Goal: Transaction & Acquisition: Purchase product/service

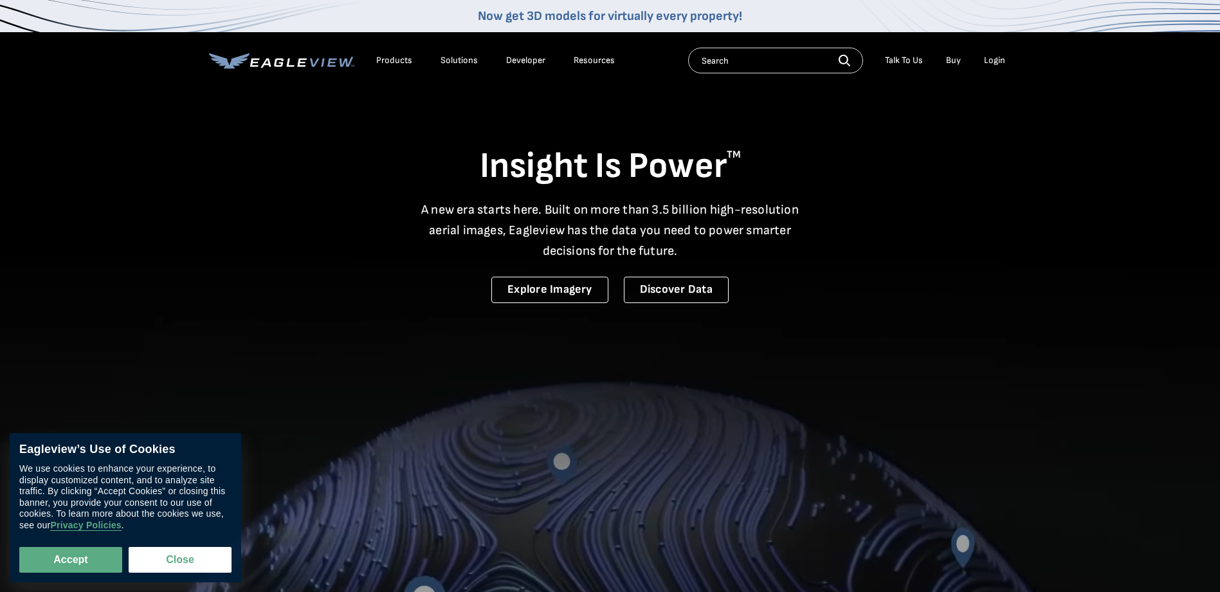
click at [993, 60] on div "Login" at bounding box center [994, 61] width 21 height 12
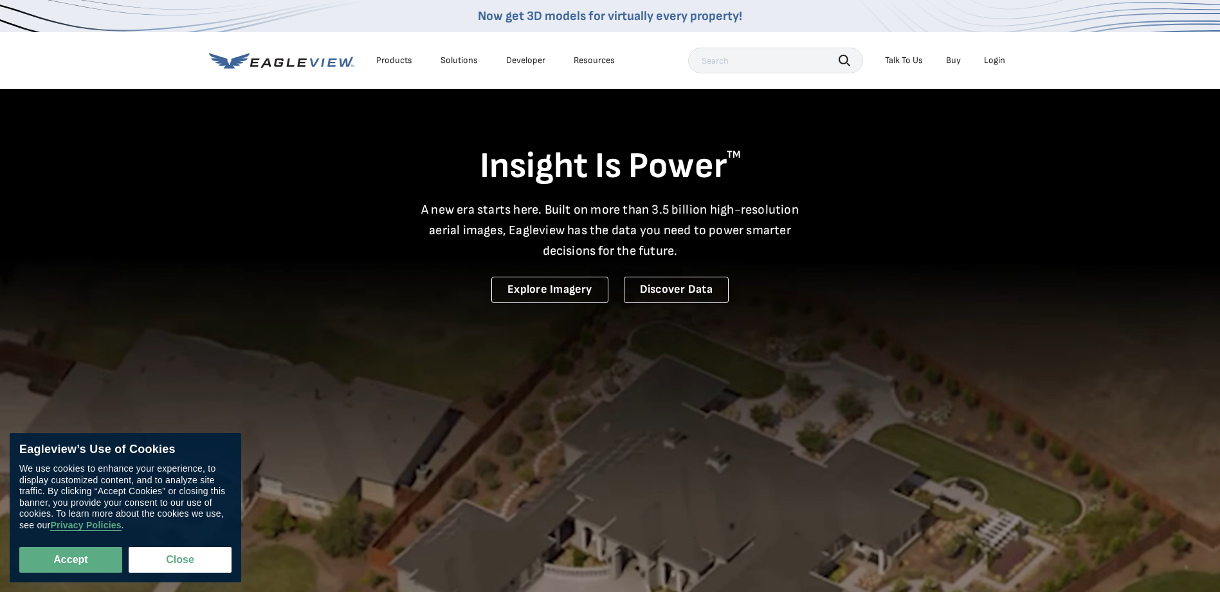
click at [991, 58] on div "Login" at bounding box center [994, 61] width 21 height 12
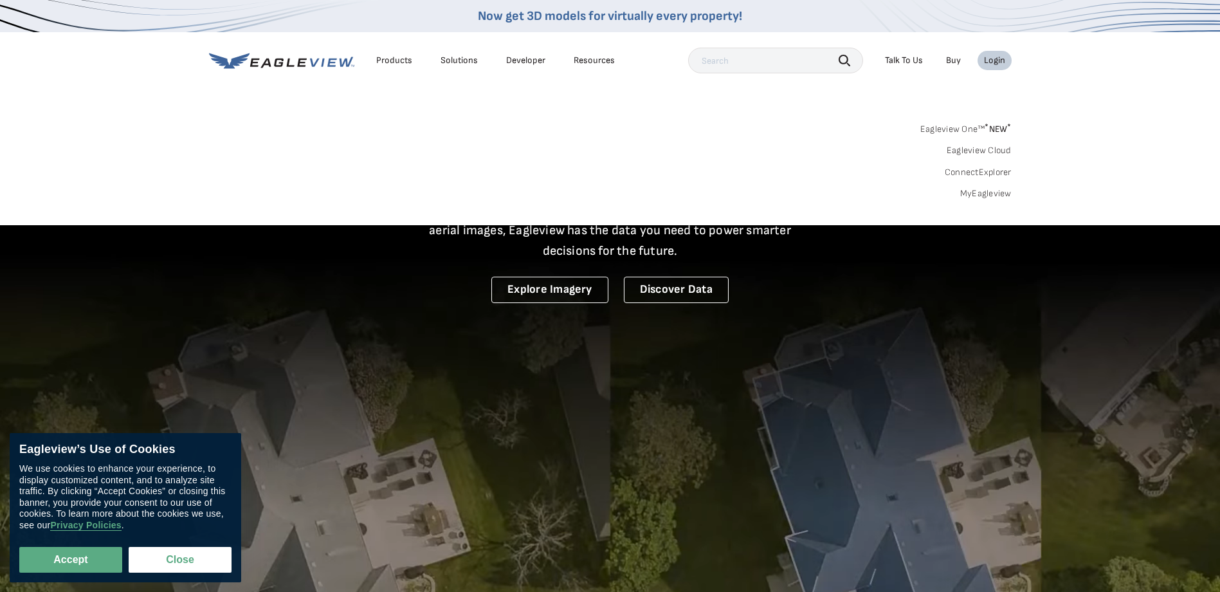
click at [981, 192] on link "MyEagleview" at bounding box center [985, 194] width 51 height 12
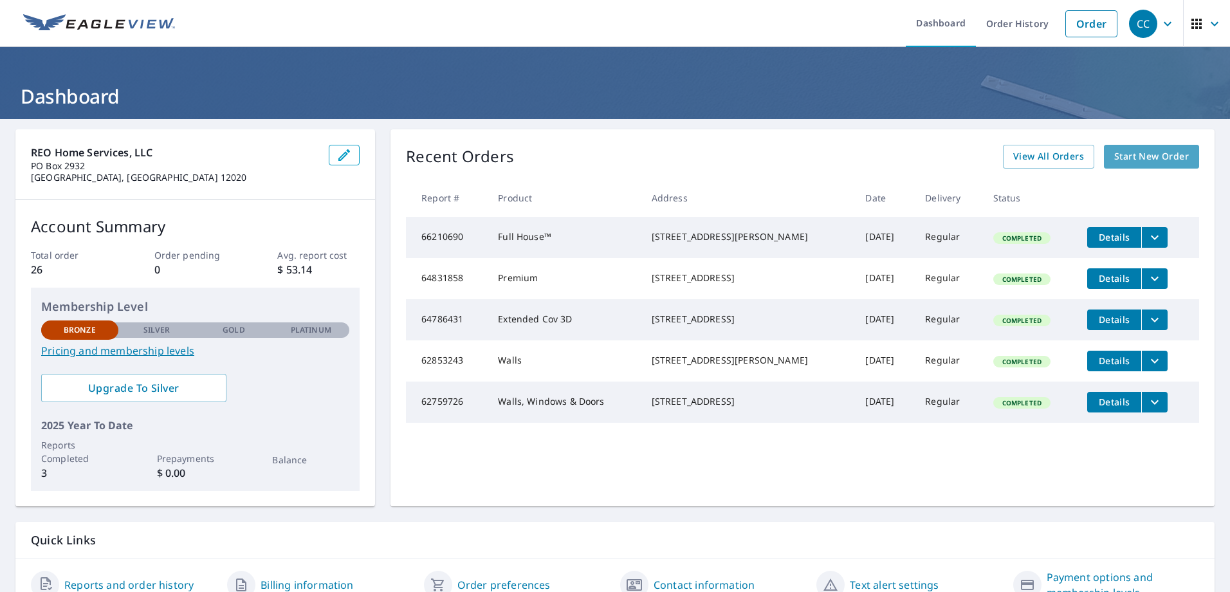
click at [1146, 158] on span "Start New Order" at bounding box center [1151, 157] width 75 height 16
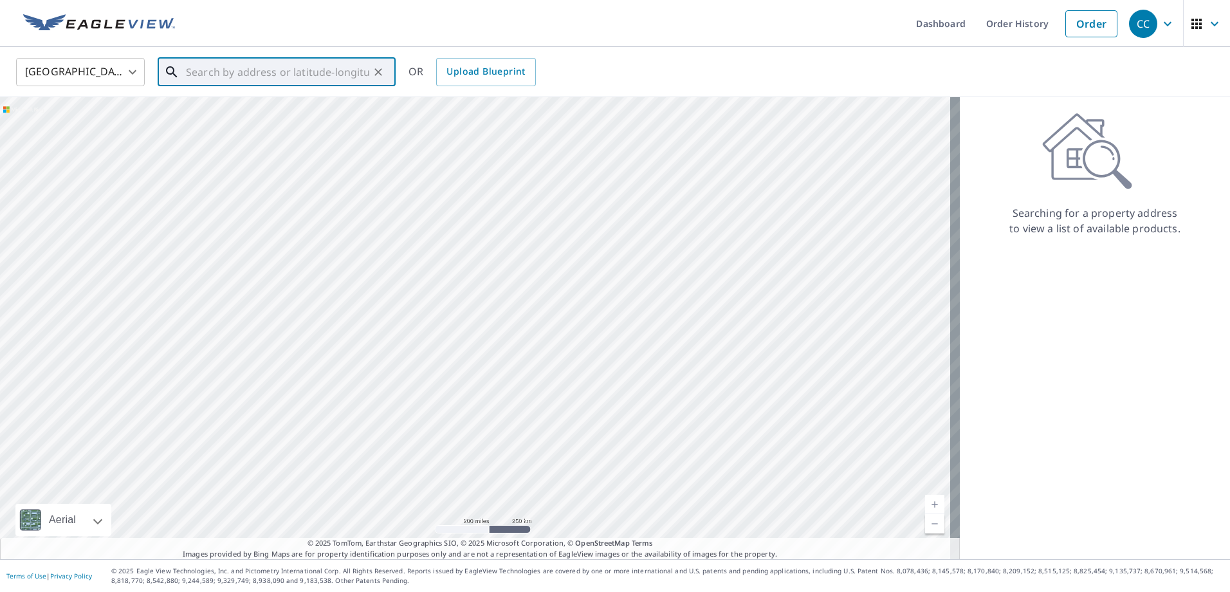
click at [212, 73] on input "text" at bounding box center [277, 72] width 183 height 36
click at [236, 118] on p "Albany, NY 12203" at bounding box center [284, 123] width 202 height 13
type input "6 Sumter Ave Albany, NY 12203"
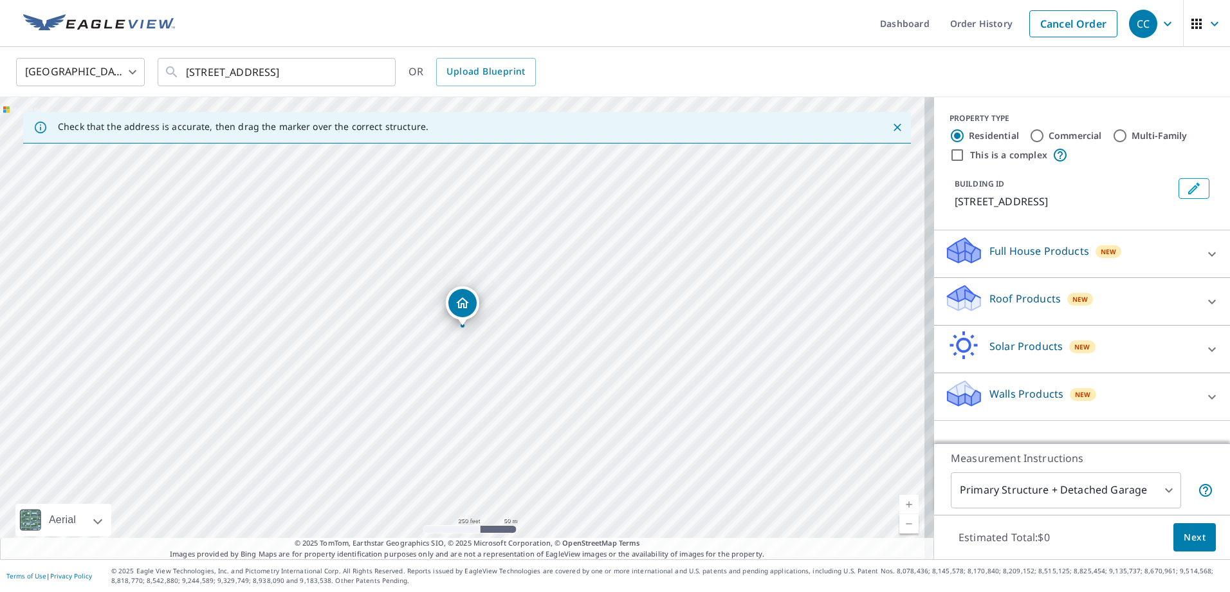
click at [465, 318] on div "6 Sumter Ave Albany, NY 12203" at bounding box center [462, 302] width 33 height 33
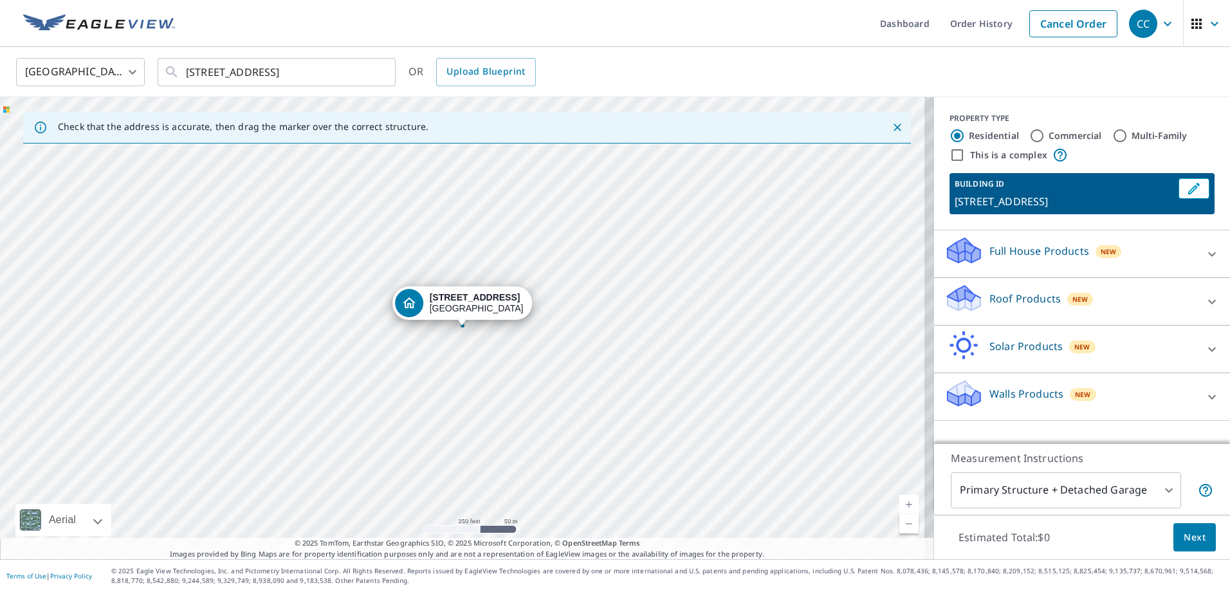
click at [465, 318] on div "6 Sumter Ave Albany, NY 12203" at bounding box center [462, 302] width 140 height 33
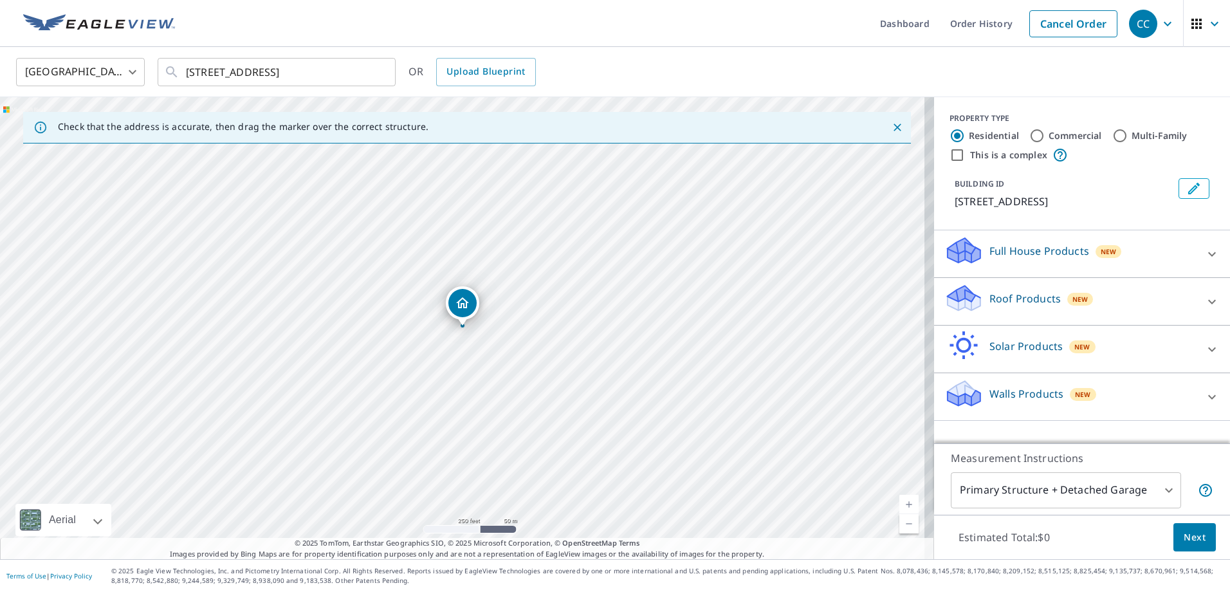
click at [1159, 491] on body "CC CC Dashboard Order History Cancel Order CC United States US ​ 6 Sumter Ave A…" at bounding box center [615, 296] width 1230 height 592
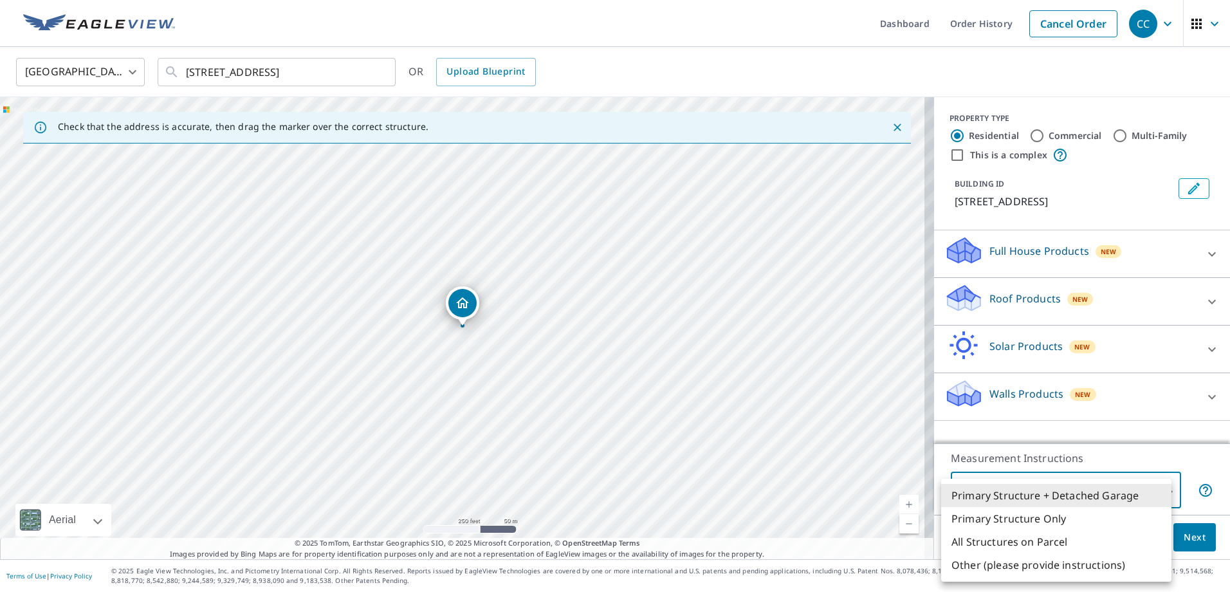
click at [1065, 520] on li "Primary Structure Only" at bounding box center [1056, 518] width 230 height 23
type input "2"
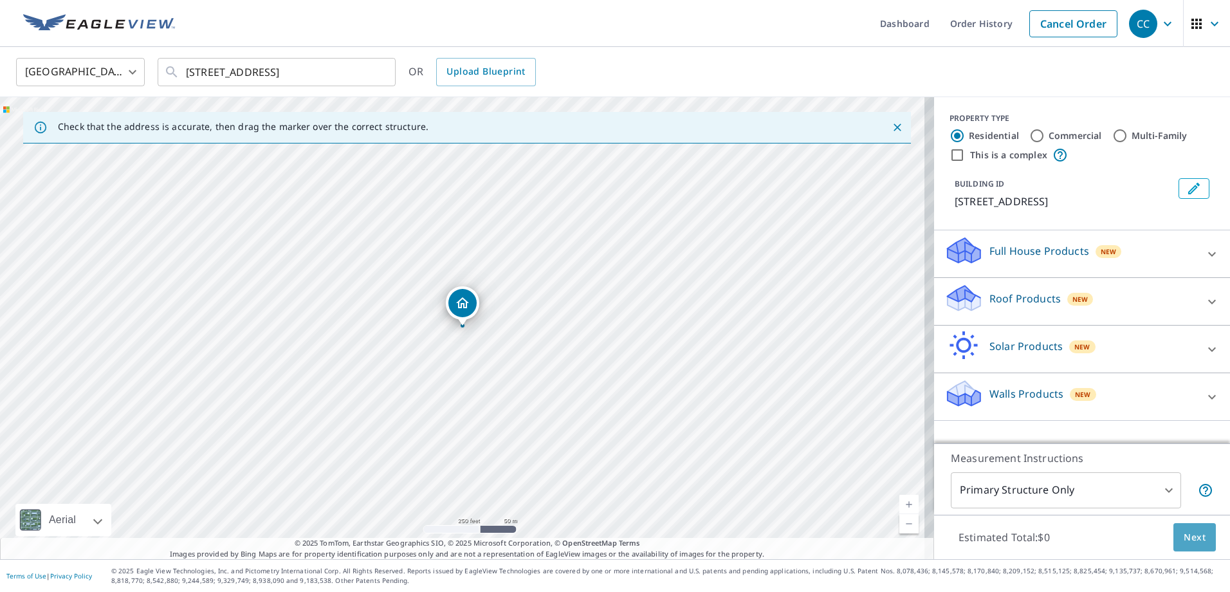
click at [1186, 535] on span "Next" at bounding box center [1195, 537] width 22 height 16
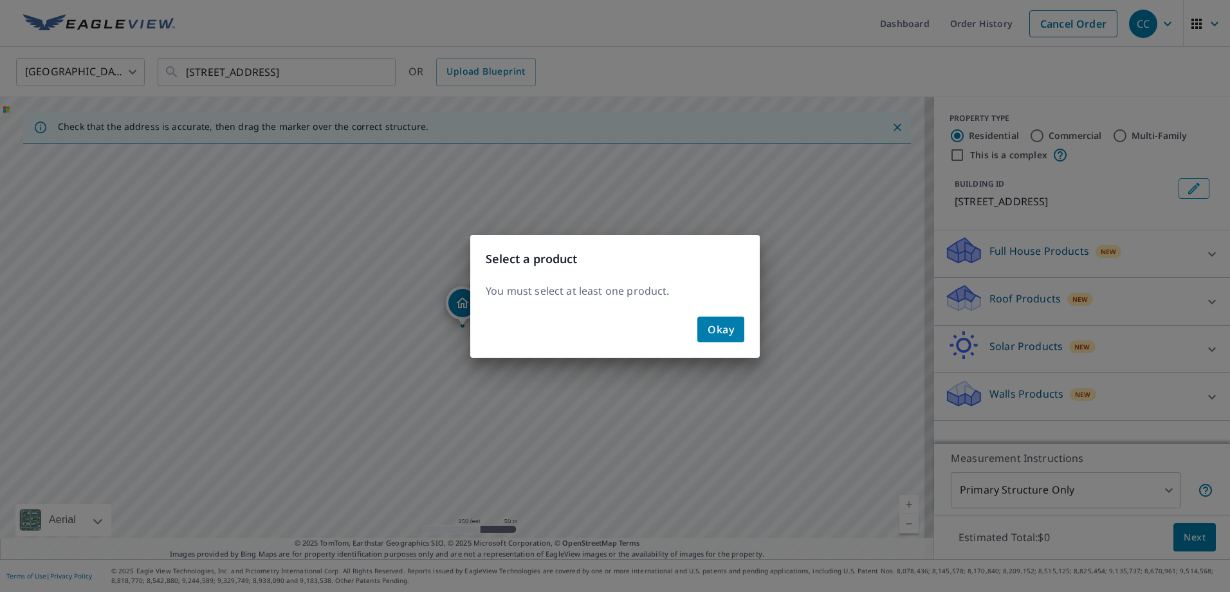
click at [721, 324] on span "Okay" at bounding box center [721, 329] width 26 height 18
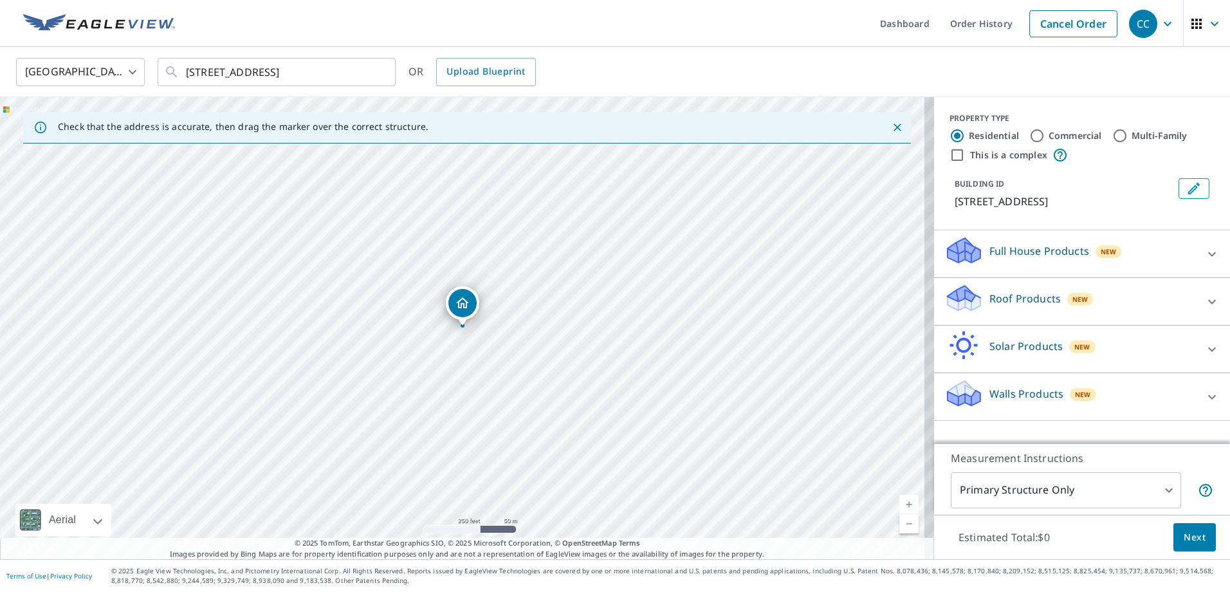
click at [1205, 255] on icon at bounding box center [1211, 253] width 15 height 15
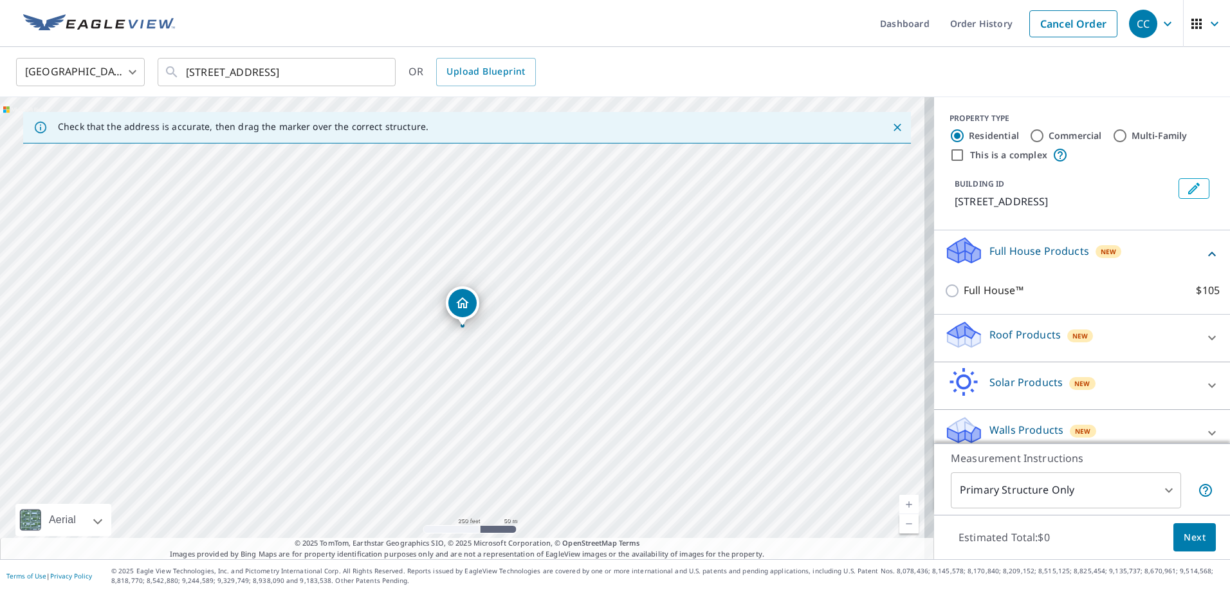
click at [1204, 252] on icon at bounding box center [1211, 253] width 15 height 15
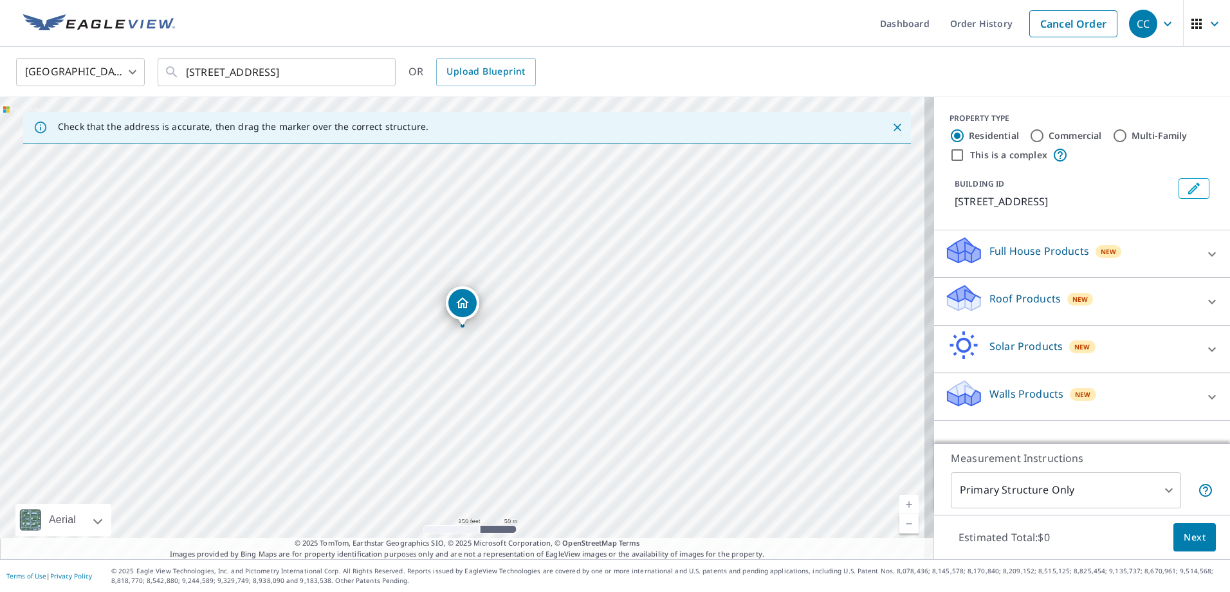
click at [1023, 298] on p "Roof Products" at bounding box center [1024, 298] width 71 height 15
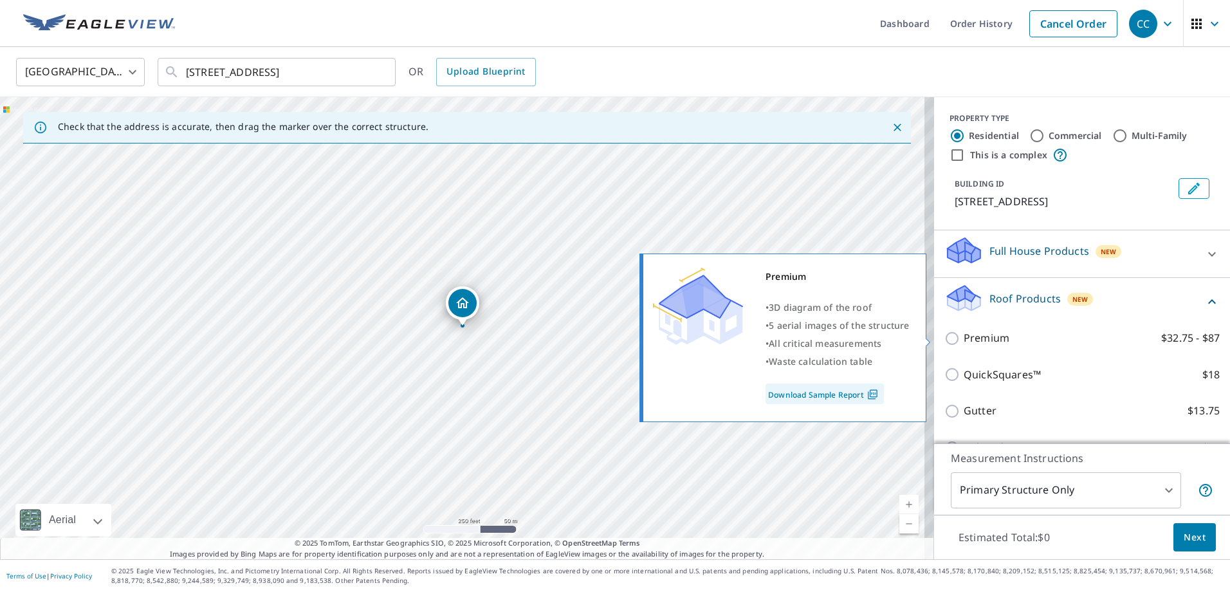
click at [944, 336] on input "Premium $32.75 - $87" at bounding box center [953, 338] width 19 height 15
checkbox input "true"
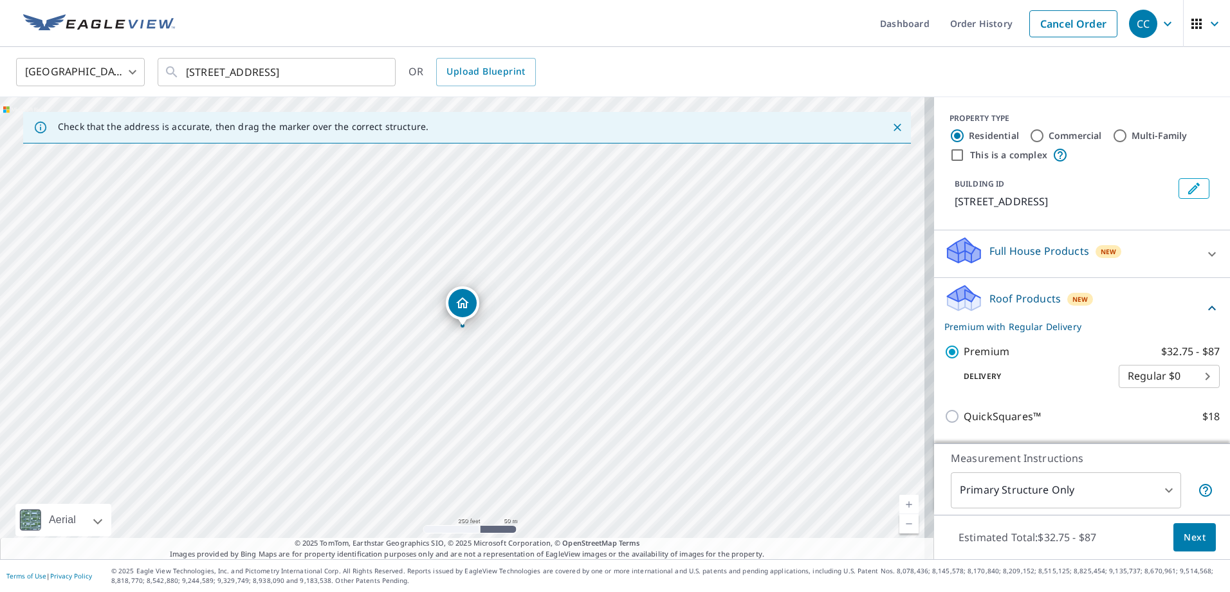
click at [1185, 534] on span "Next" at bounding box center [1195, 537] width 22 height 16
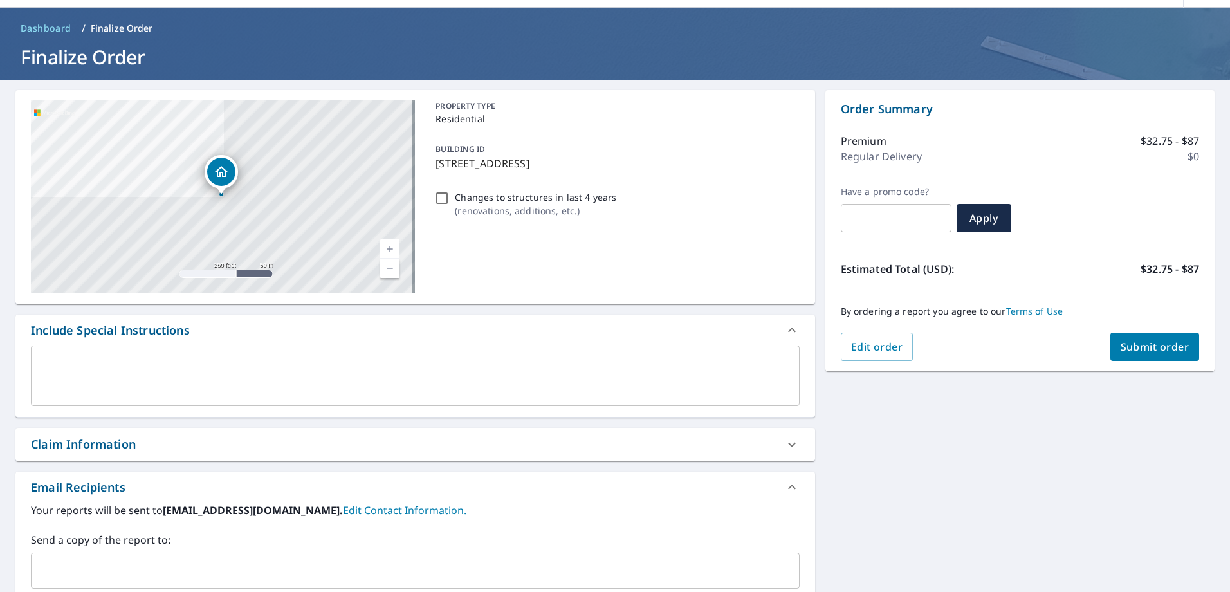
scroll to position [25, 0]
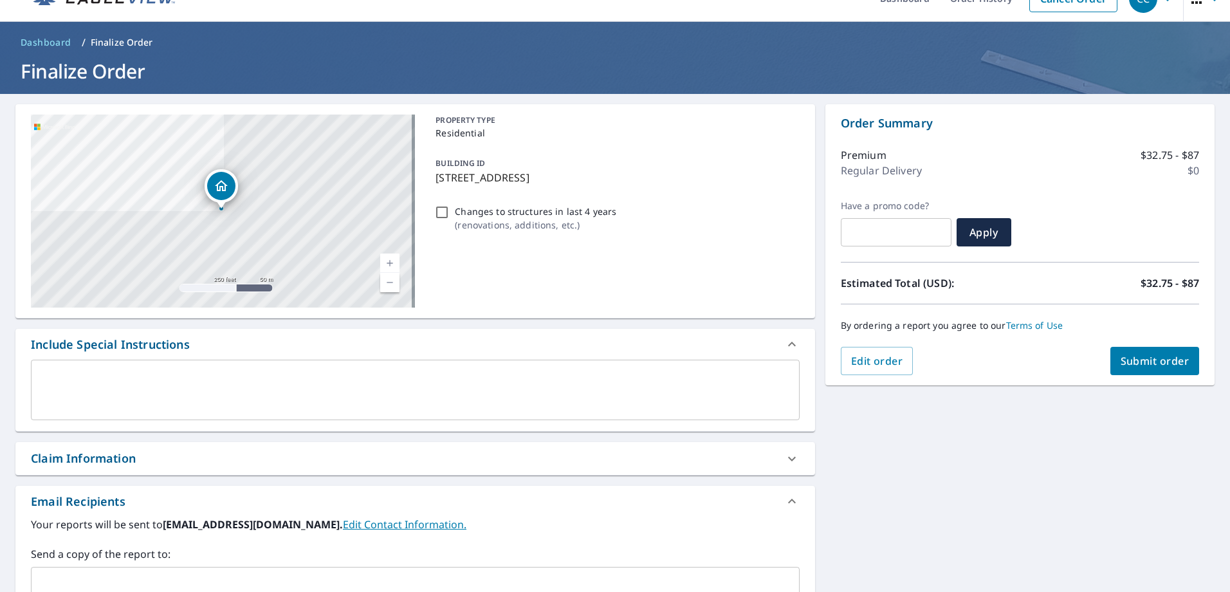
click at [1148, 359] on span "Submit order" at bounding box center [1155, 361] width 69 height 14
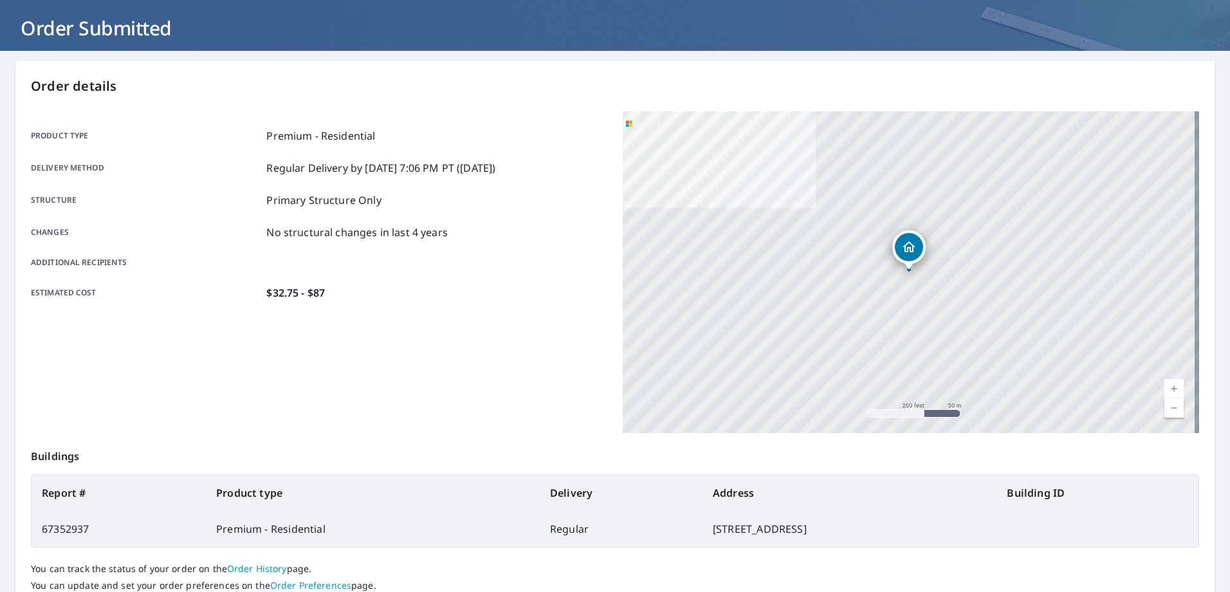
scroll to position [165, 0]
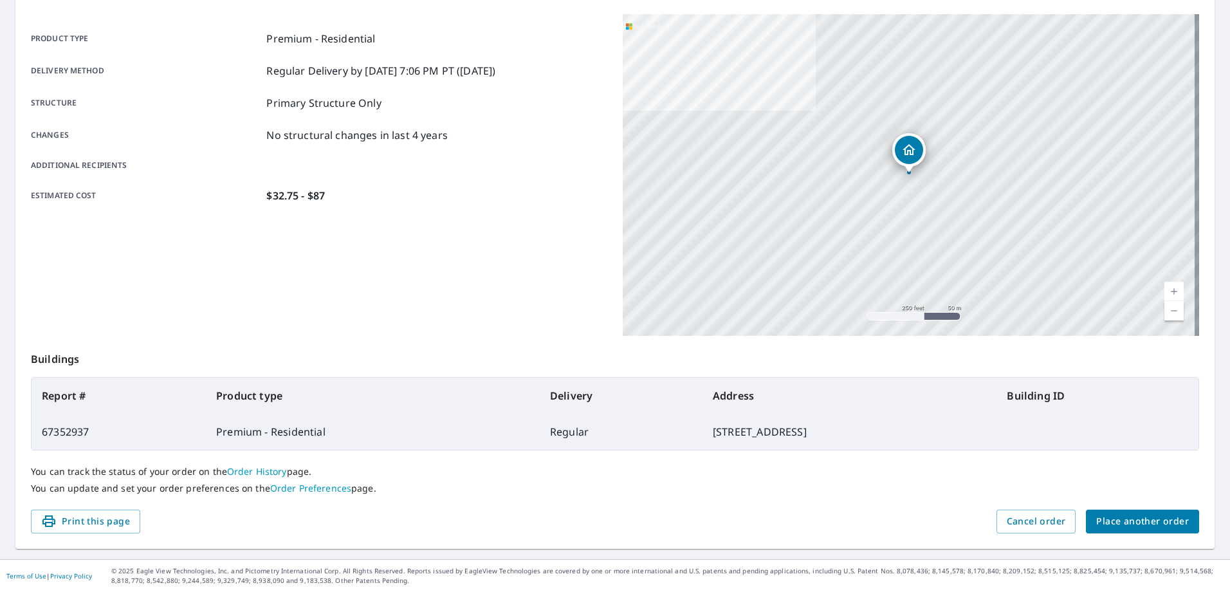
click at [1133, 518] on span "Place another order" at bounding box center [1142, 521] width 93 height 16
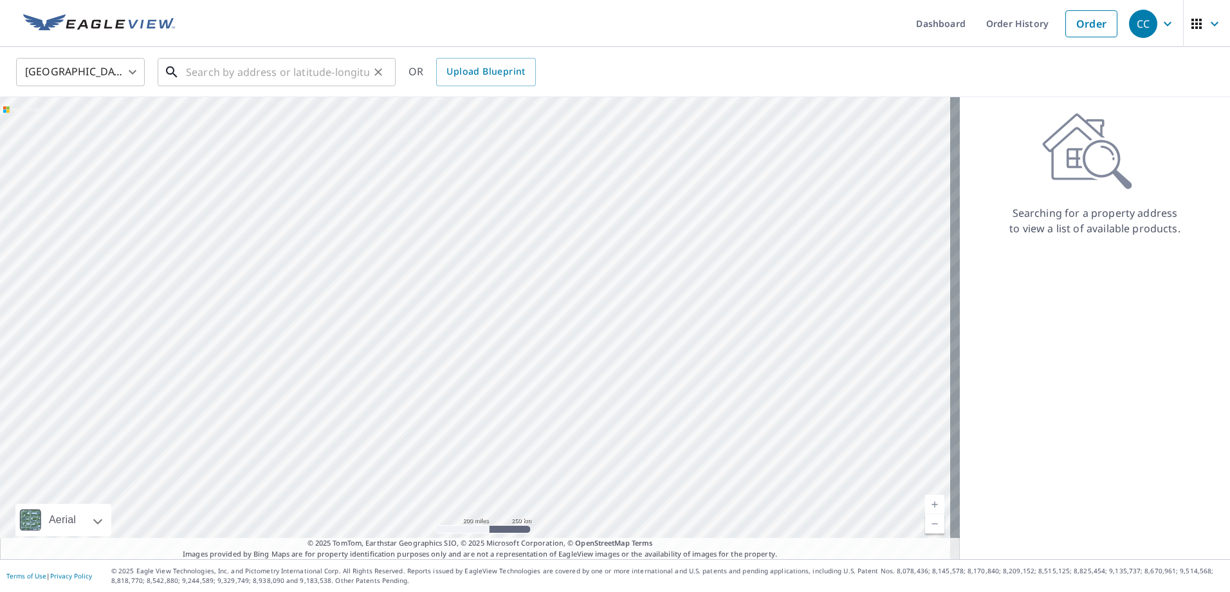
click at [217, 73] on input "text" at bounding box center [277, 72] width 183 height 36
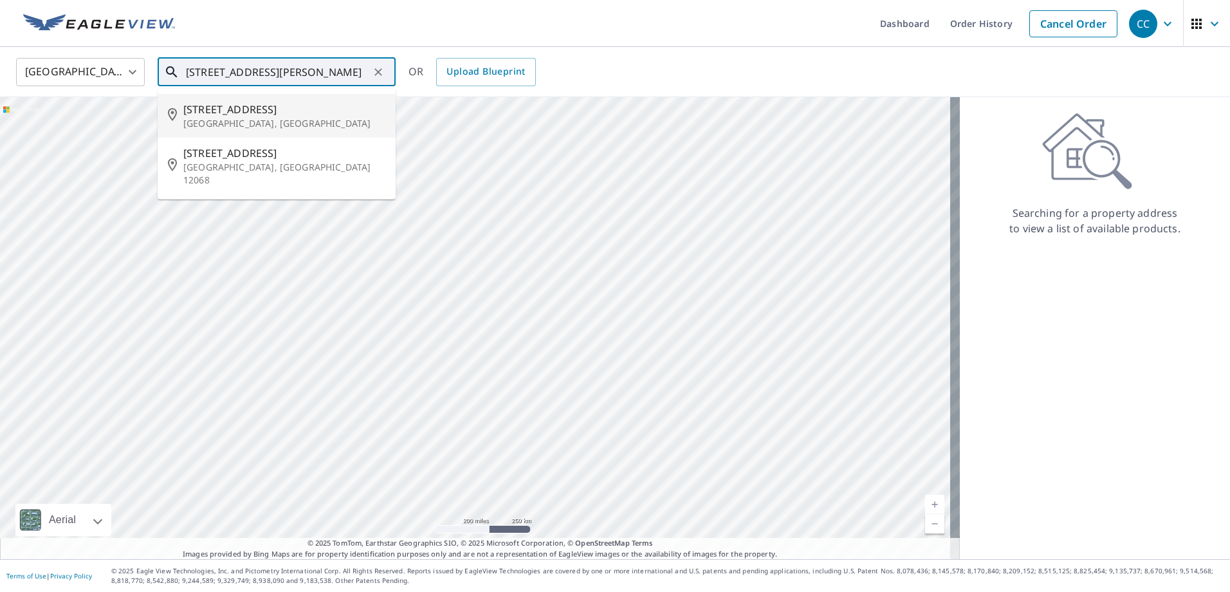
click at [226, 123] on p "Fonda, NY" at bounding box center [284, 123] width 202 height 13
type input "2623 County Hwy-30 Fonda, NY"
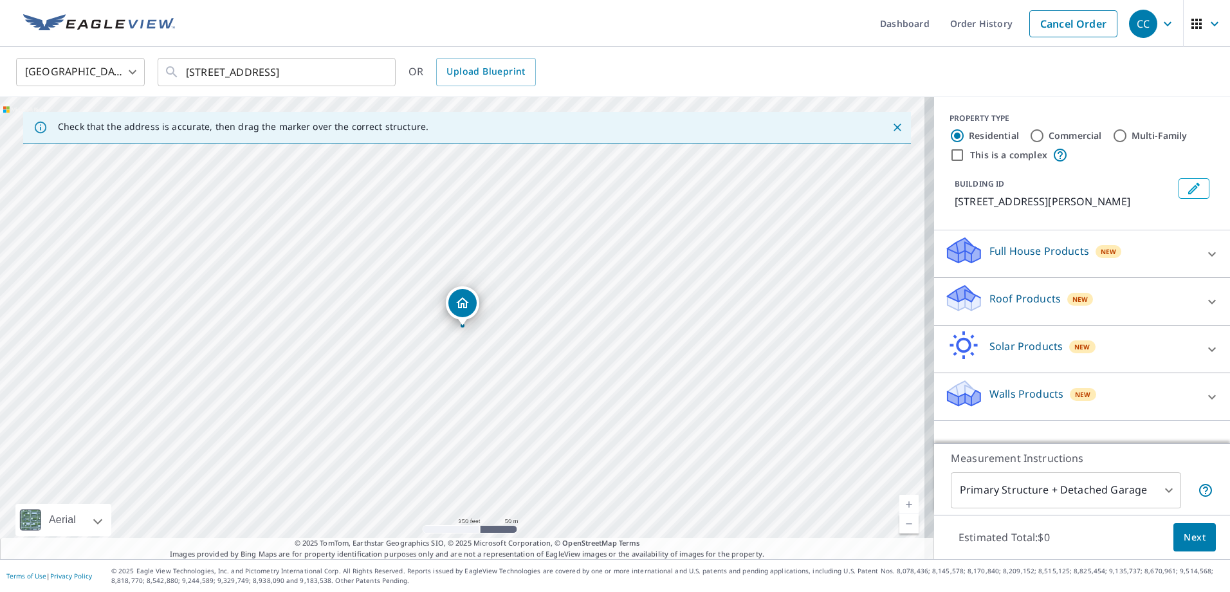
click at [899, 502] on link "Current Level 17, Zoom In" at bounding box center [908, 504] width 19 height 19
click at [902, 527] on link "Current Level 20, Zoom Out" at bounding box center [908, 523] width 19 height 19
click at [902, 527] on link "Current Level 19, Zoom Out" at bounding box center [908, 523] width 19 height 19
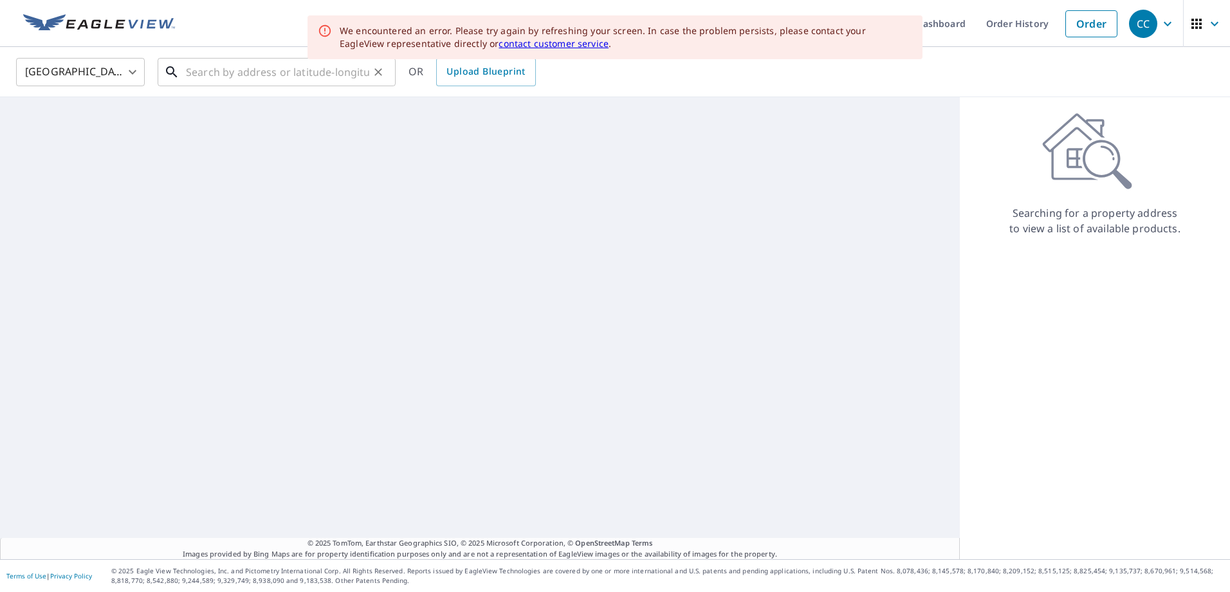
click at [237, 70] on input "text" at bounding box center [277, 72] width 183 height 36
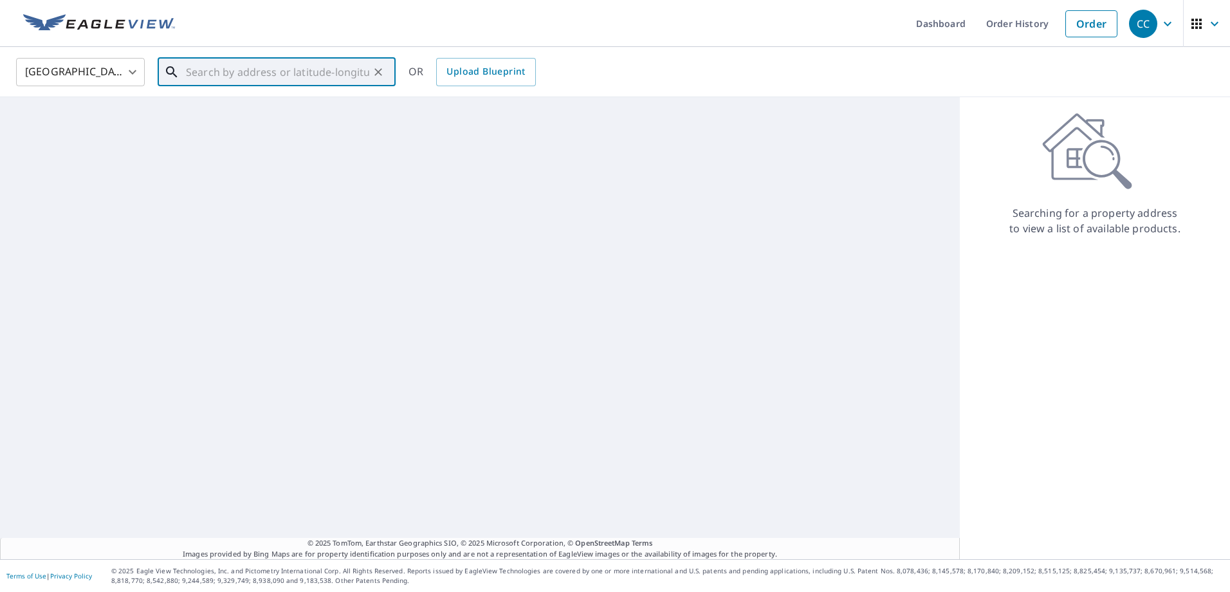
click at [239, 70] on input "text" at bounding box center [277, 72] width 183 height 36
click at [221, 70] on input "2623 rote 30 fonda ny" at bounding box center [277, 72] width 183 height 36
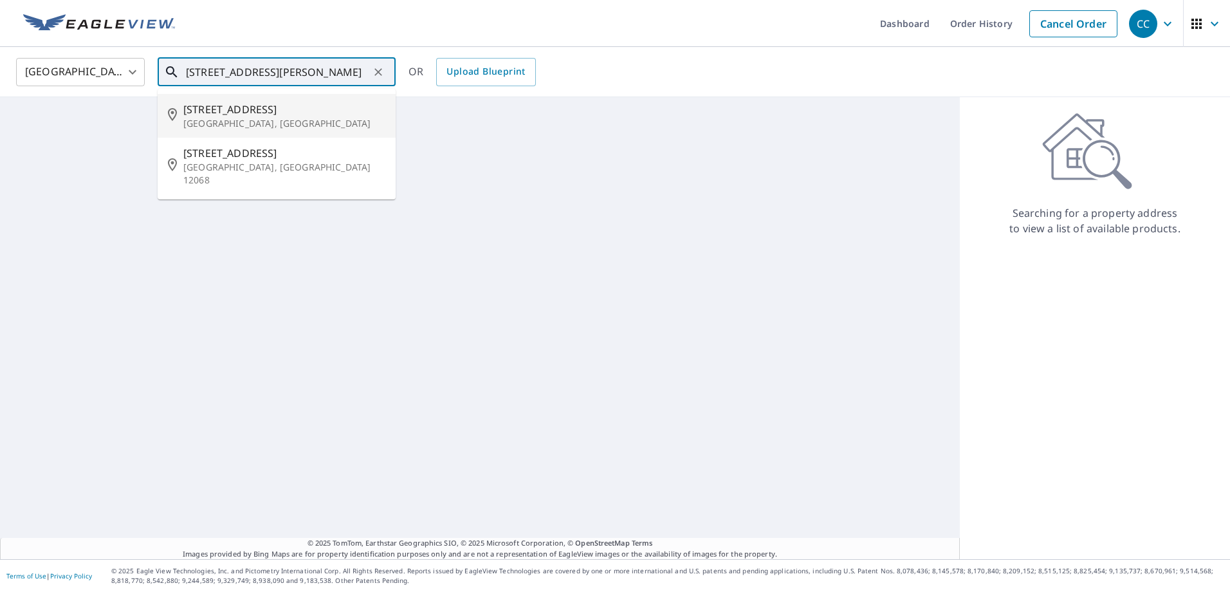
click at [260, 114] on span "2623 County Hwy-30" at bounding box center [284, 109] width 202 height 15
type input "2623 County Hwy-30 Fonda, NY"
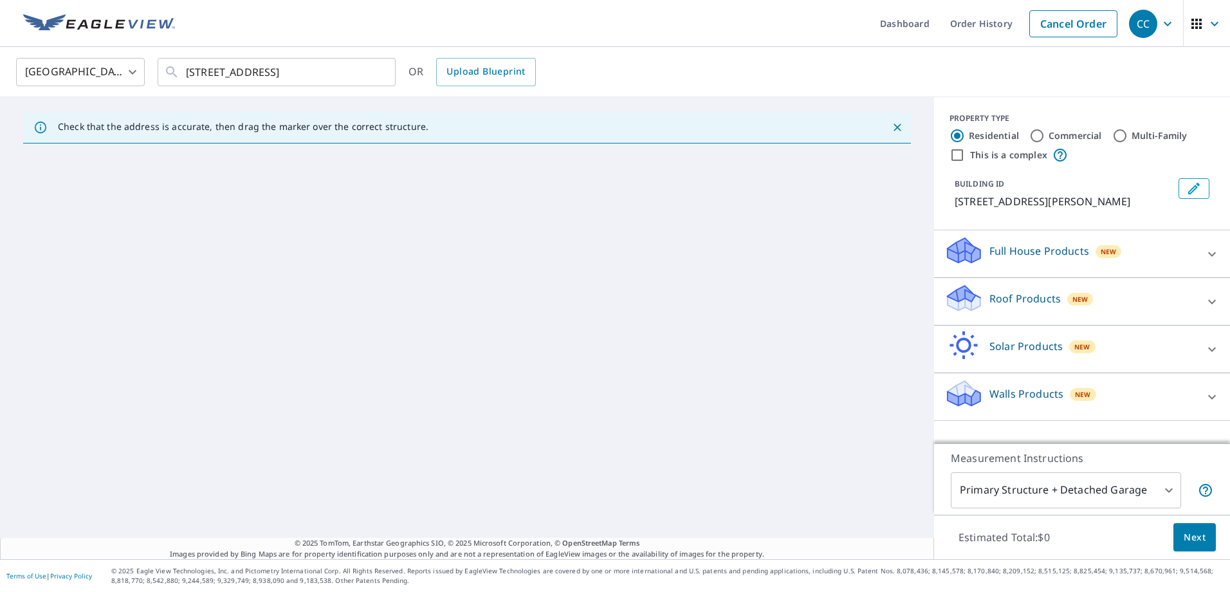
click at [892, 130] on icon "Close" at bounding box center [897, 127] width 13 height 13
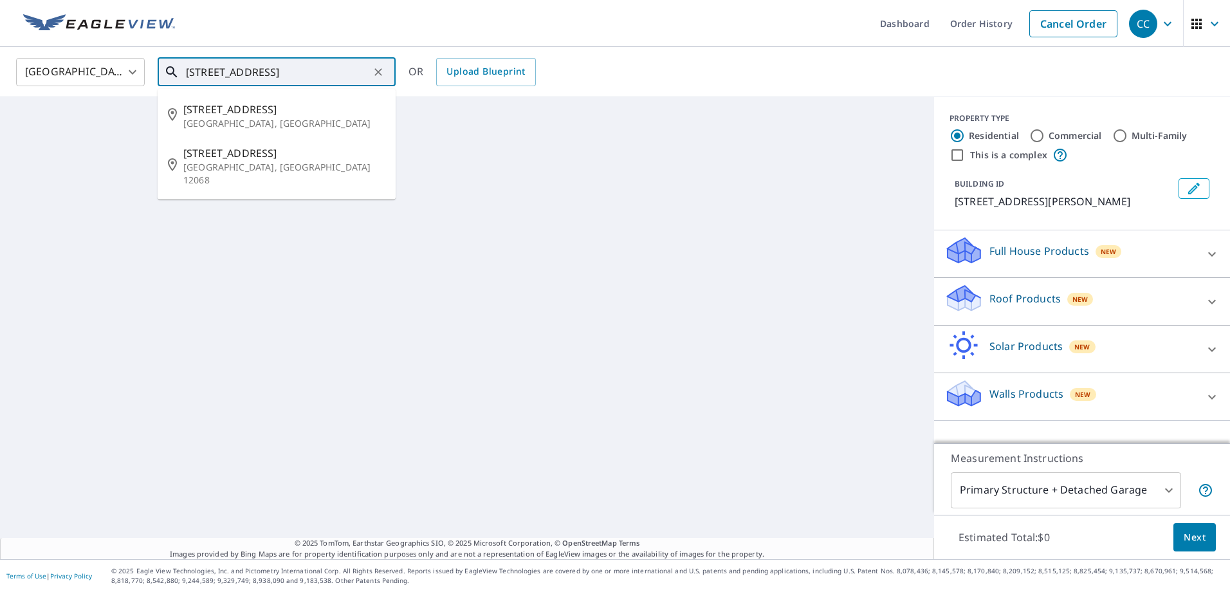
click at [359, 70] on input "2623 County Hwy-30 Fonda, NY" at bounding box center [277, 72] width 183 height 36
click at [223, 118] on p "Fonda, NY" at bounding box center [284, 123] width 202 height 13
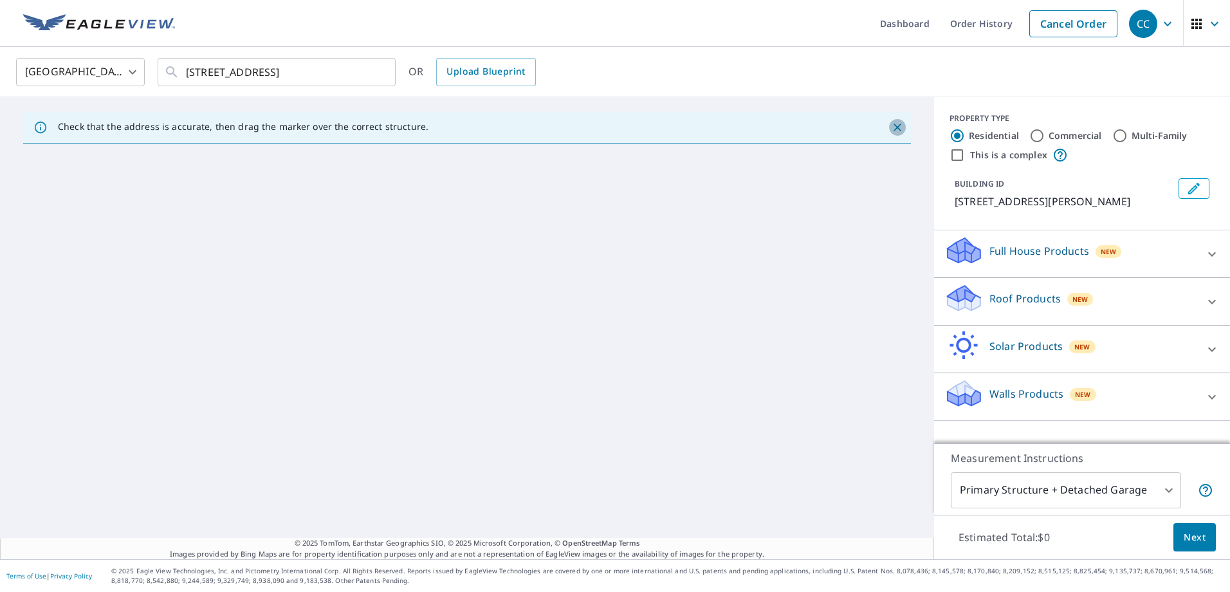
click at [891, 125] on icon "Close" at bounding box center [897, 127] width 13 height 13
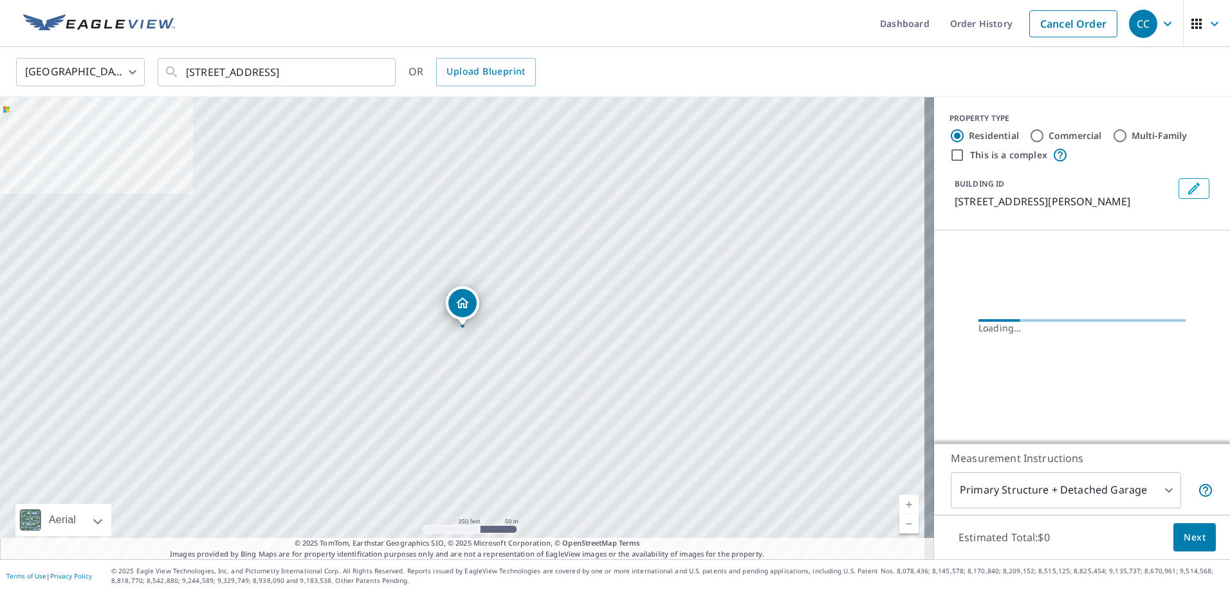
click at [902, 502] on link "Current Level 17, Zoom In" at bounding box center [908, 504] width 19 height 19
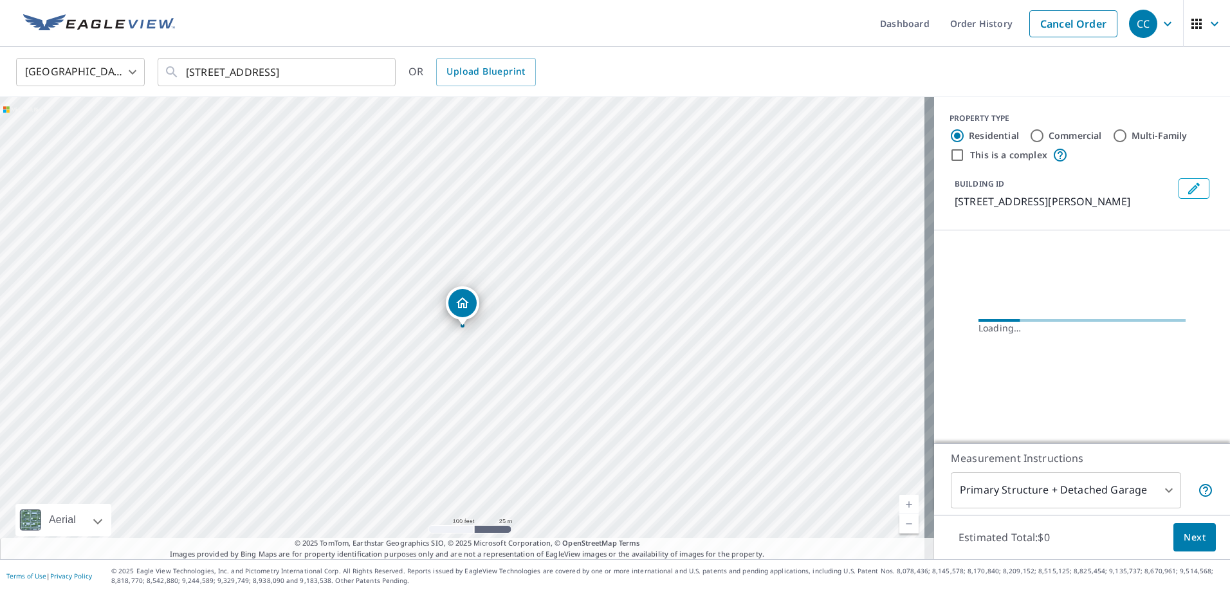
click at [902, 502] on link "Current Level 18, Zoom In" at bounding box center [908, 504] width 19 height 19
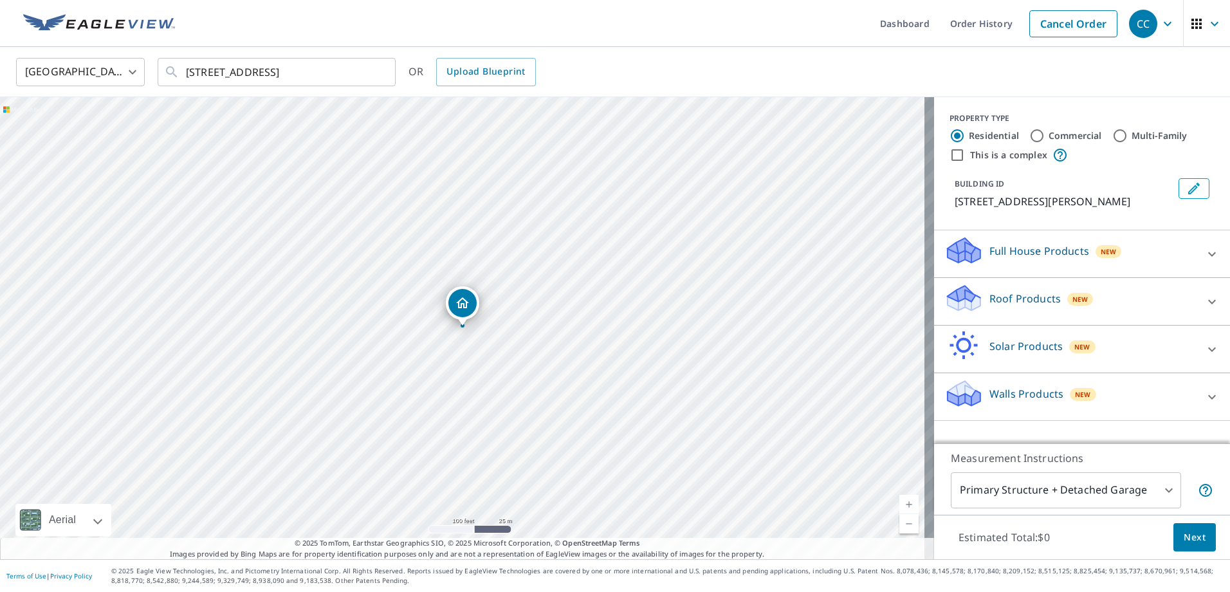
click at [902, 502] on link "Current Level 18, Zoom In" at bounding box center [908, 504] width 19 height 19
drag, startPoint x: 461, startPoint y: 306, endPoint x: 425, endPoint y: 210, distance: 101.8
click at [1016, 297] on p "Roof Products" at bounding box center [1024, 298] width 71 height 15
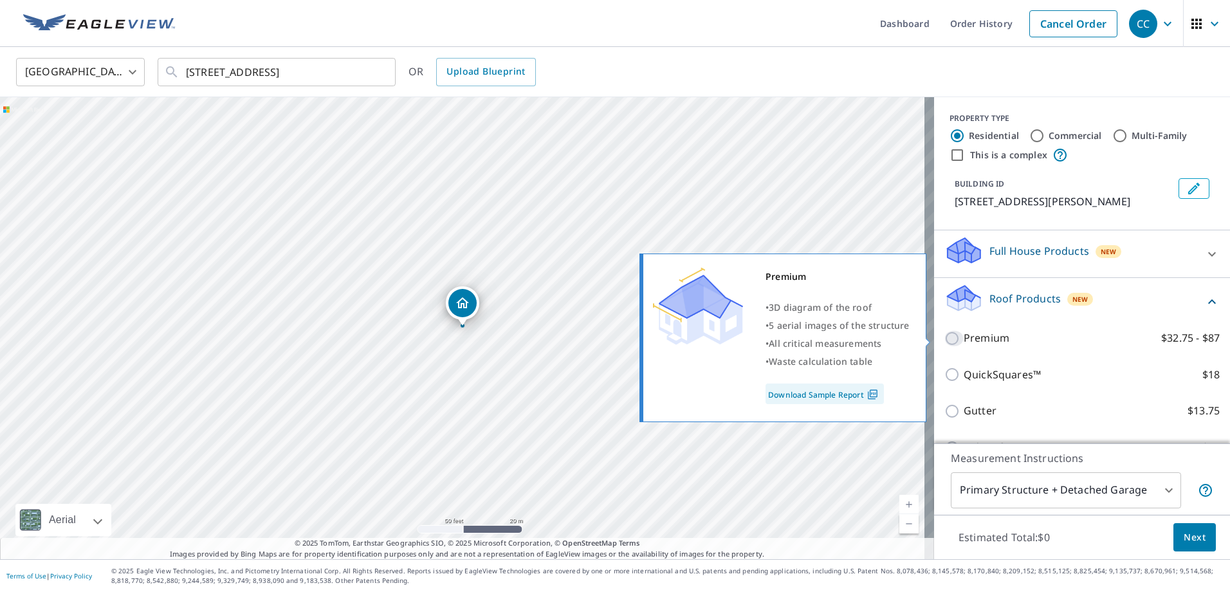
click at [944, 340] on input "Premium $32.75 - $87" at bounding box center [953, 338] width 19 height 15
checkbox input "true"
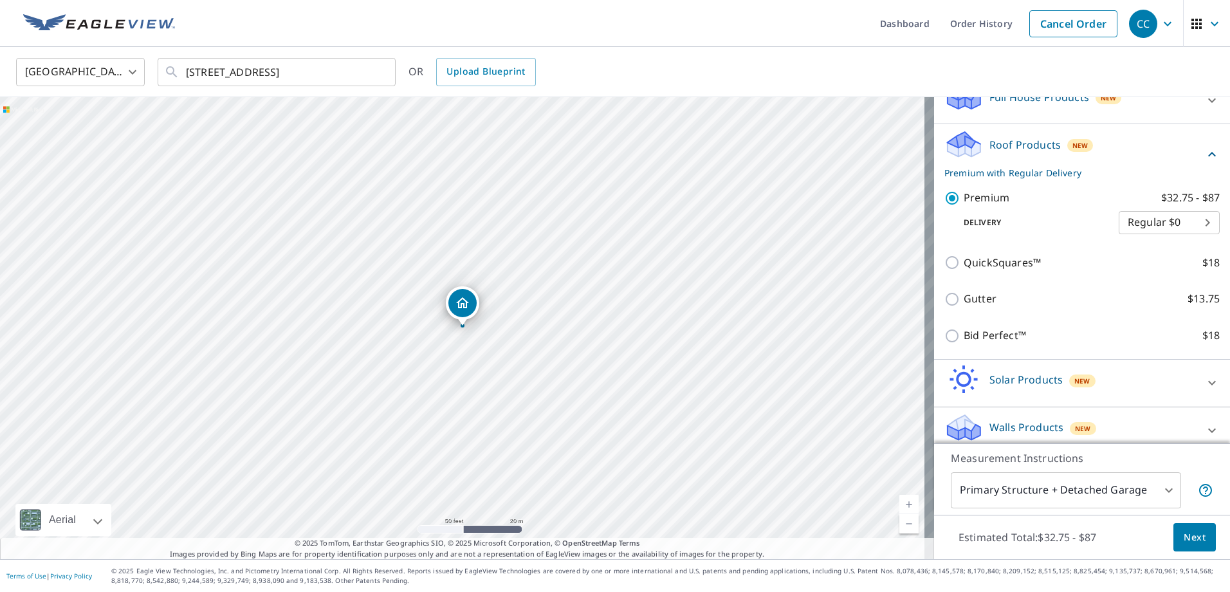
scroll to position [165, 0]
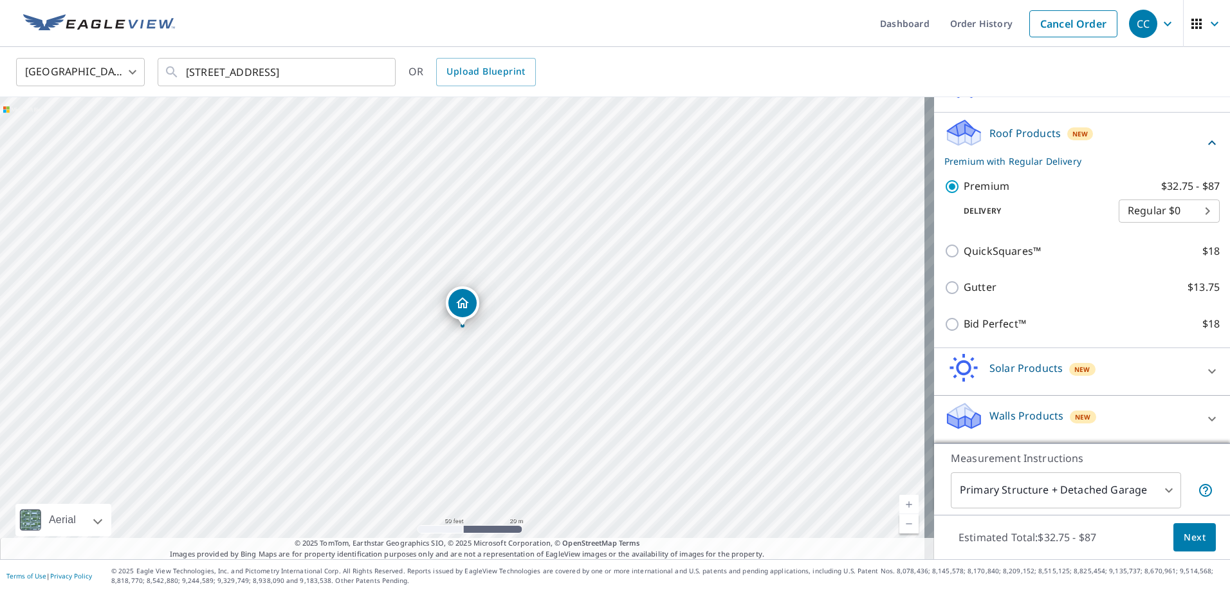
click at [1155, 490] on body "CC CC Dashboard Order History Cancel Order CC United States US ​ 2623 County Hw…" at bounding box center [615, 296] width 1230 height 592
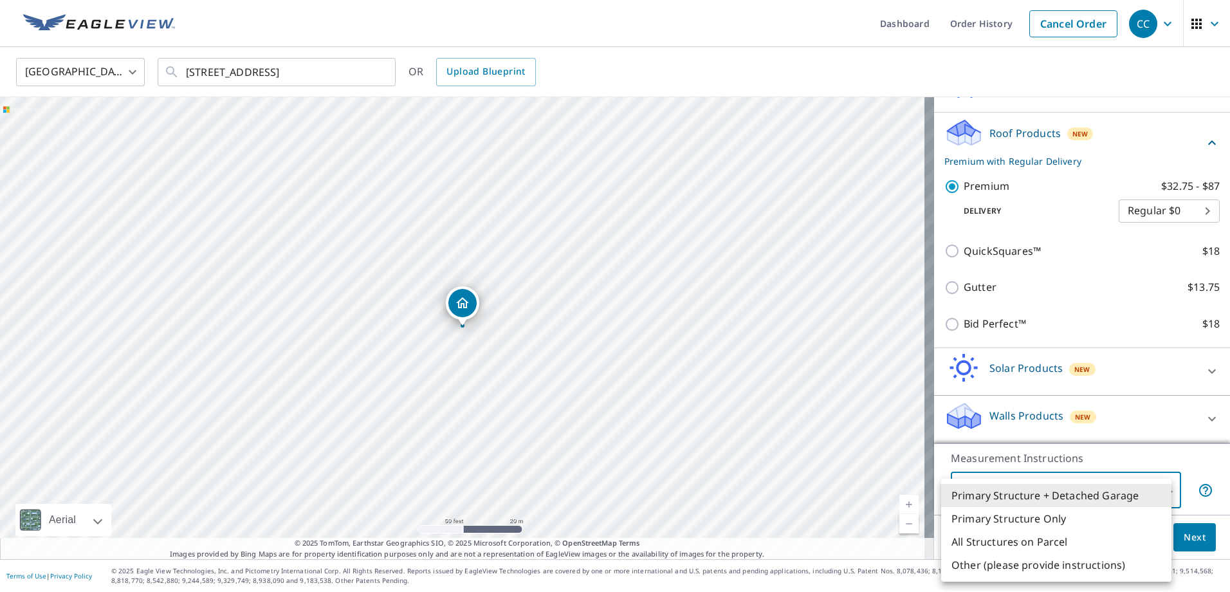
click at [1047, 562] on li "Other (please provide instructions)" at bounding box center [1056, 564] width 230 height 23
type input "5"
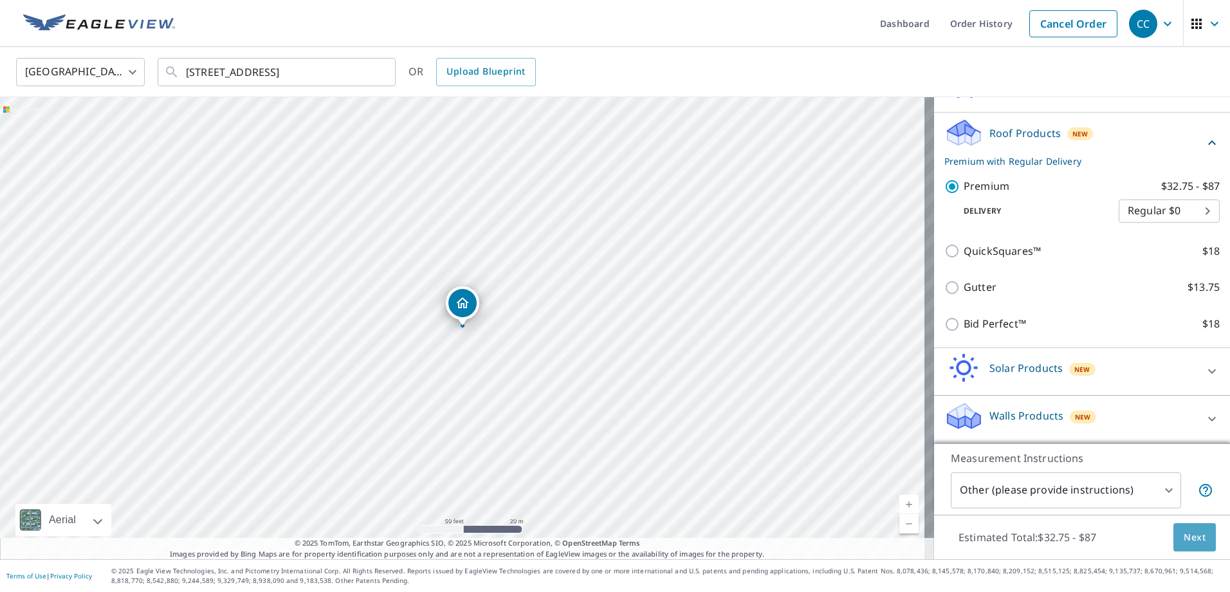
click at [1185, 538] on span "Next" at bounding box center [1195, 537] width 22 height 16
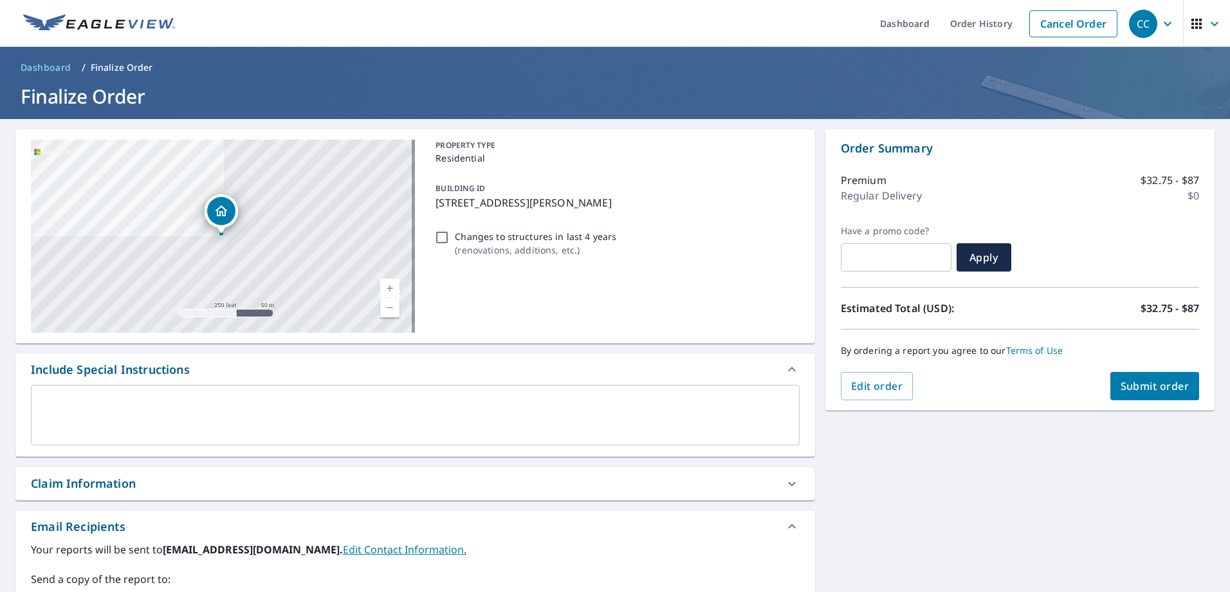
click at [129, 393] on div "x ​" at bounding box center [415, 415] width 769 height 60
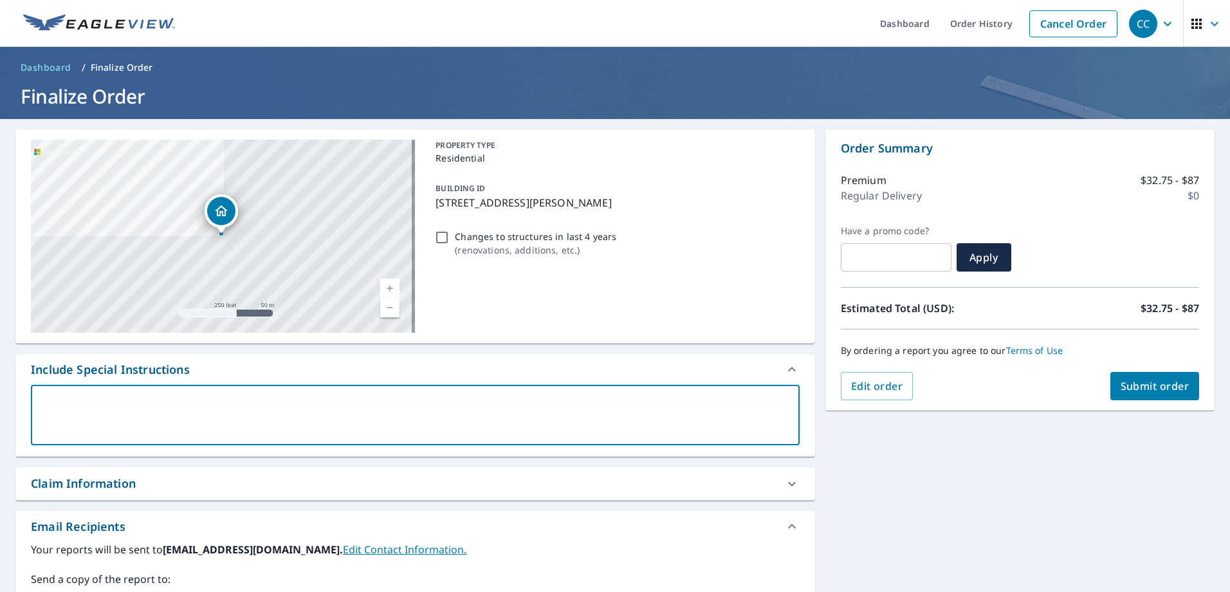
type textarea "T"
type textarea "x"
type textarea "Th"
type textarea "x"
type textarea "The"
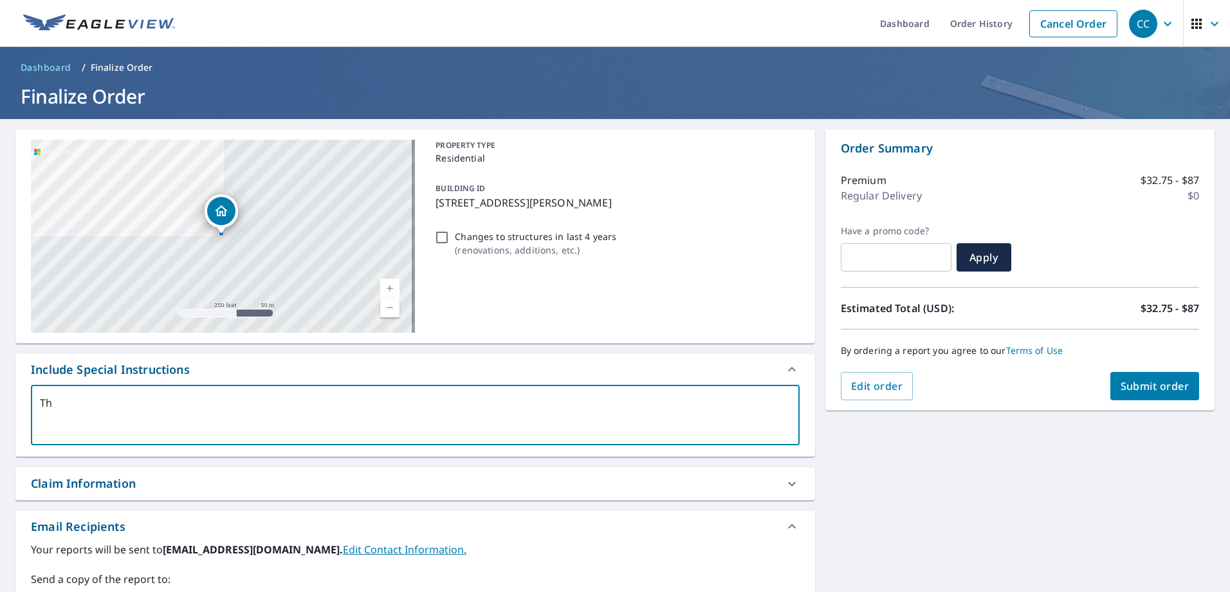
type textarea "x"
type textarea "Ther"
type textarea "x"
type textarea "There"
type textarea "x"
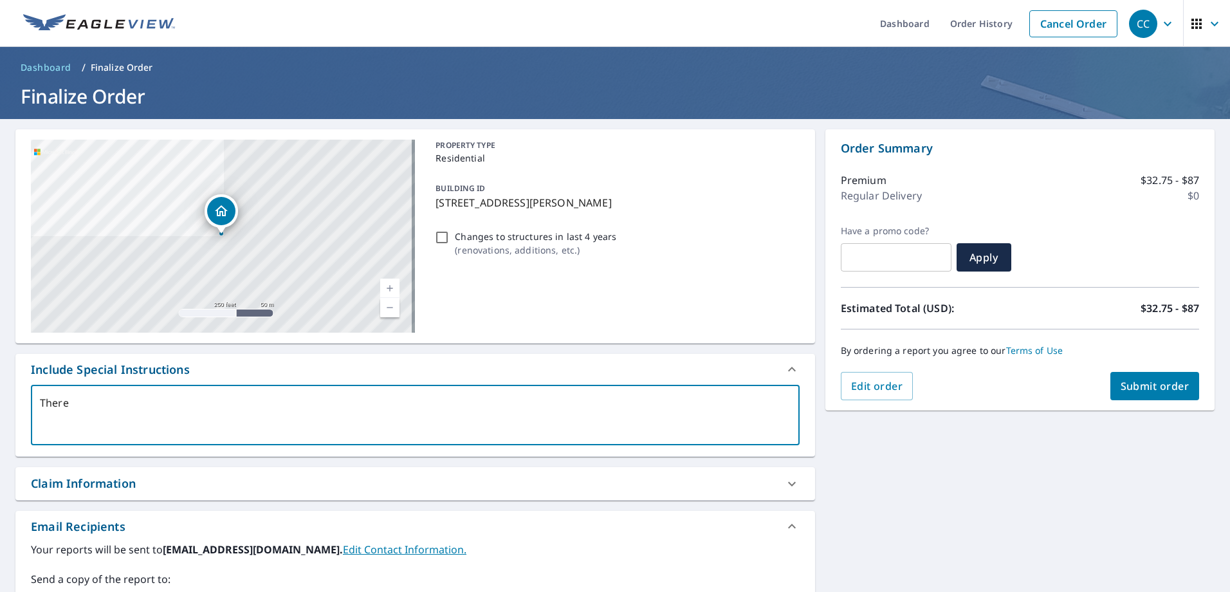
type textarea "There"
type textarea "x"
type textarea "There a"
type textarea "x"
type textarea "There ar"
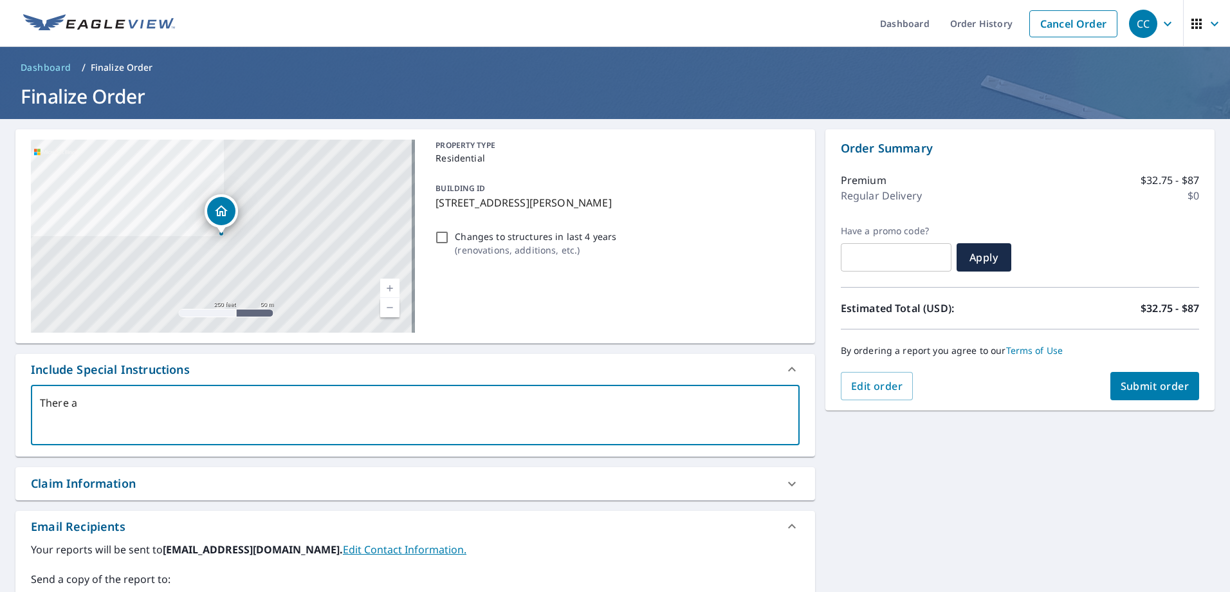
type textarea "x"
type textarea "There are"
type textarea "x"
type textarea "There are"
type textarea "x"
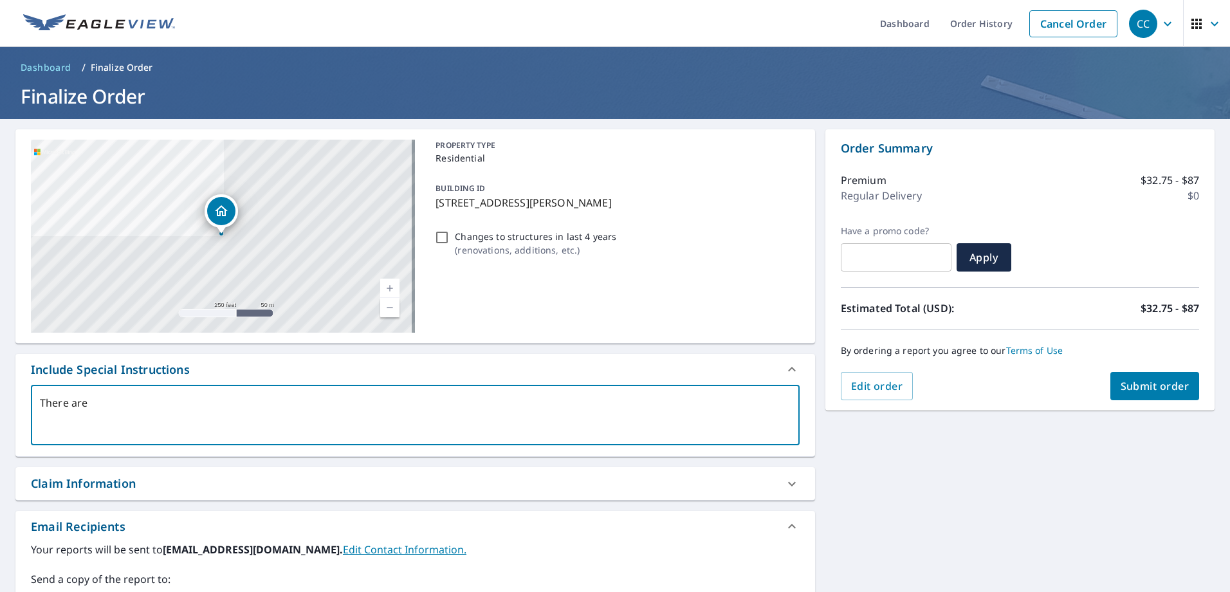
type textarea "There are 3"
type textarea "x"
type textarea "There are 3"
type textarea "x"
type textarea "There are 3 b"
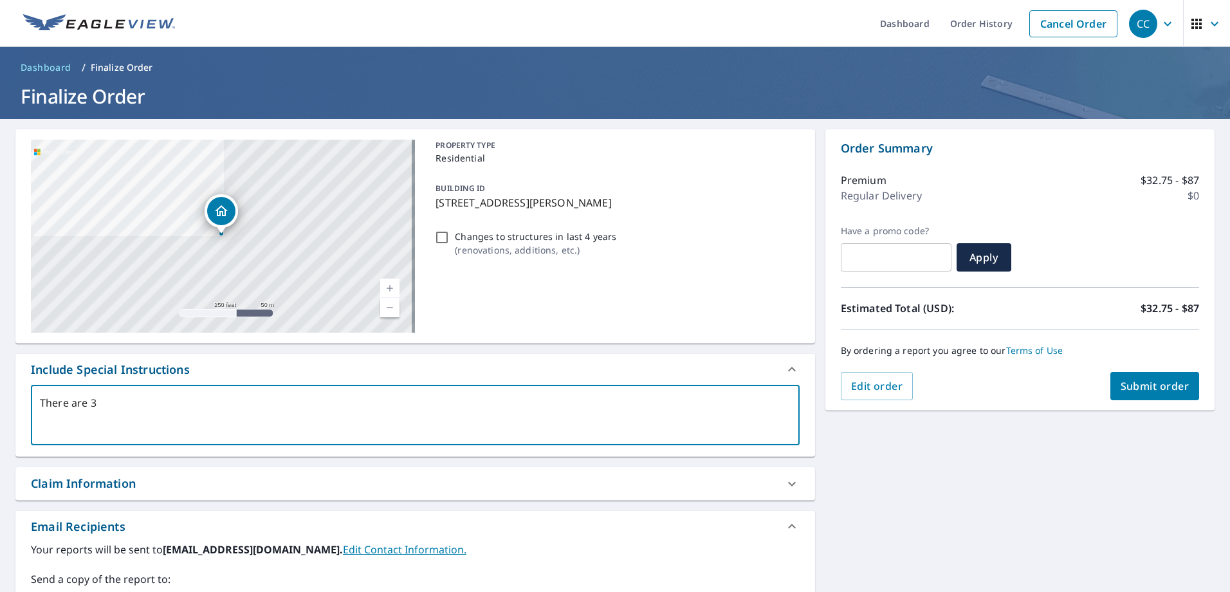
type textarea "x"
type textarea "There are 3 bu"
type textarea "x"
type textarea "There are 3 bui"
type textarea "x"
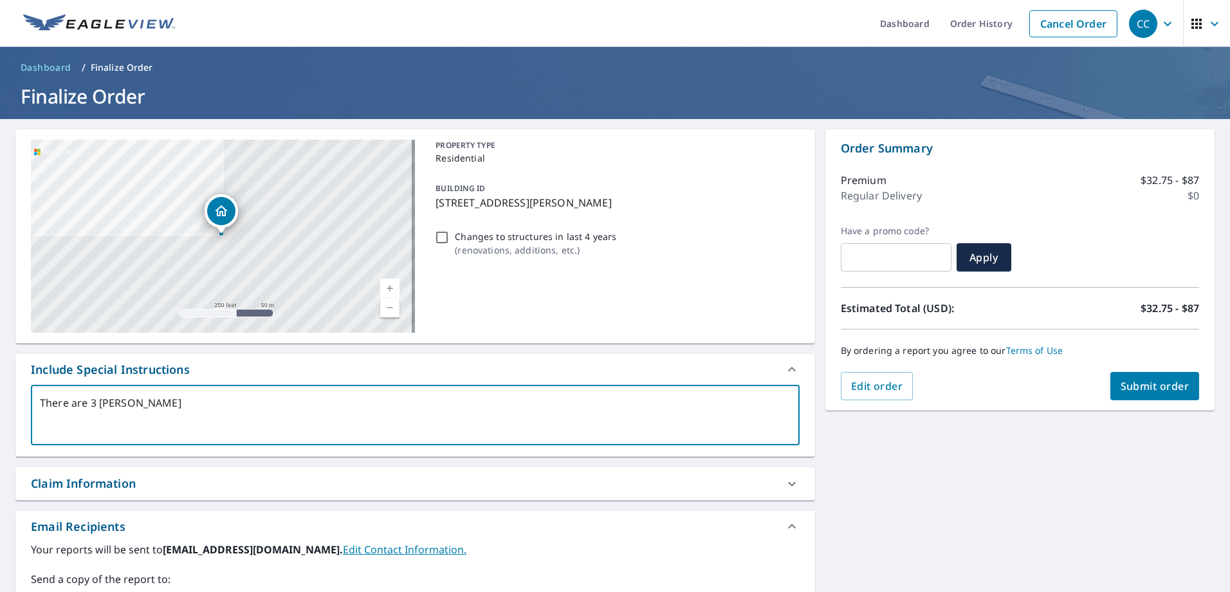
type textarea "There are 3 buil"
type textarea "x"
type textarea "There are 3 build"
type textarea "x"
type textarea "There are 3 buildi"
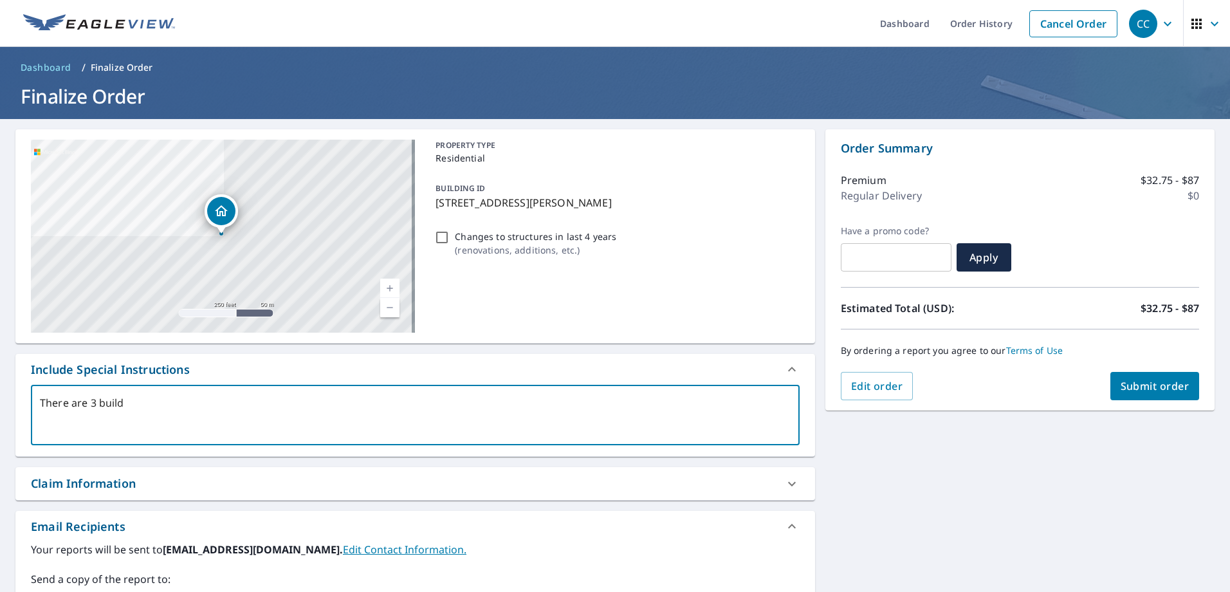
type textarea "x"
type textarea "There are 3 buildin"
type textarea "x"
type textarea "There are 3 building"
type textarea "x"
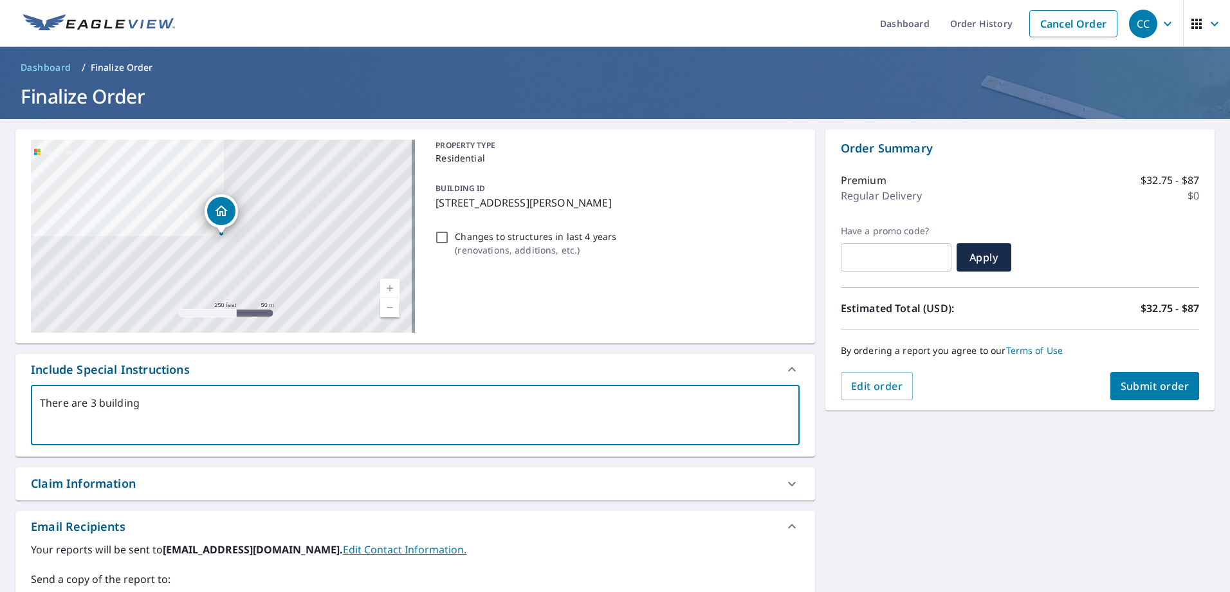
type textarea "There are 3 buildings"
type textarea "x"
type textarea "There are 3 buildings"
type textarea "x"
type textarea "There are 3 buildings o"
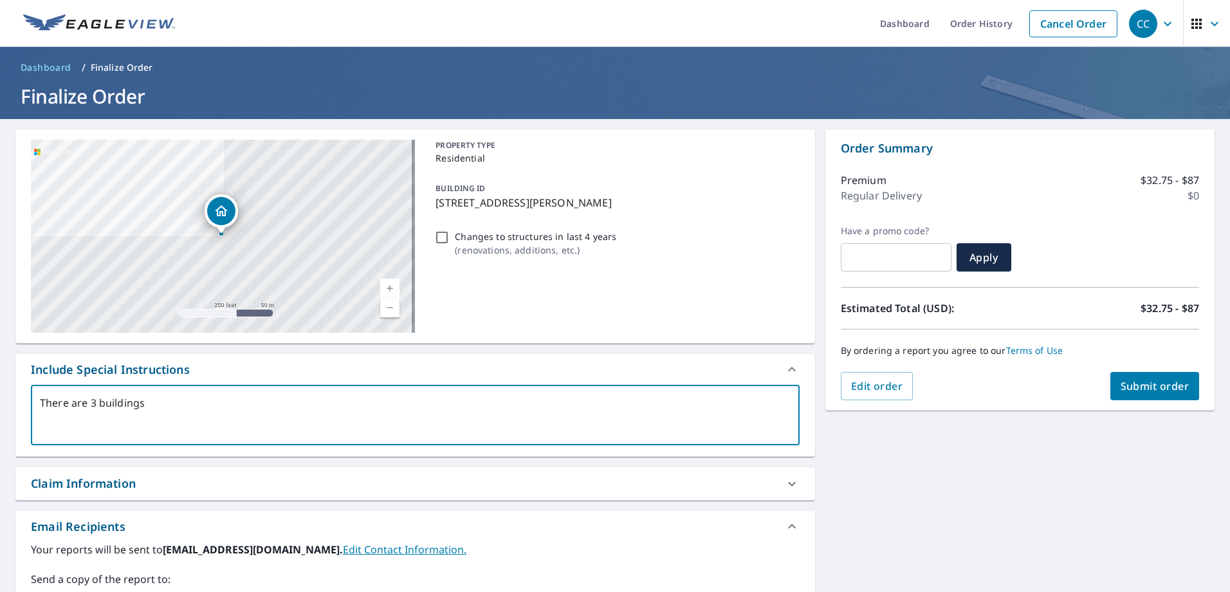
type textarea "x"
type textarea "There are 3 buildings on"
type textarea "x"
type textarea "There are 3 buildings on"
type textarea "x"
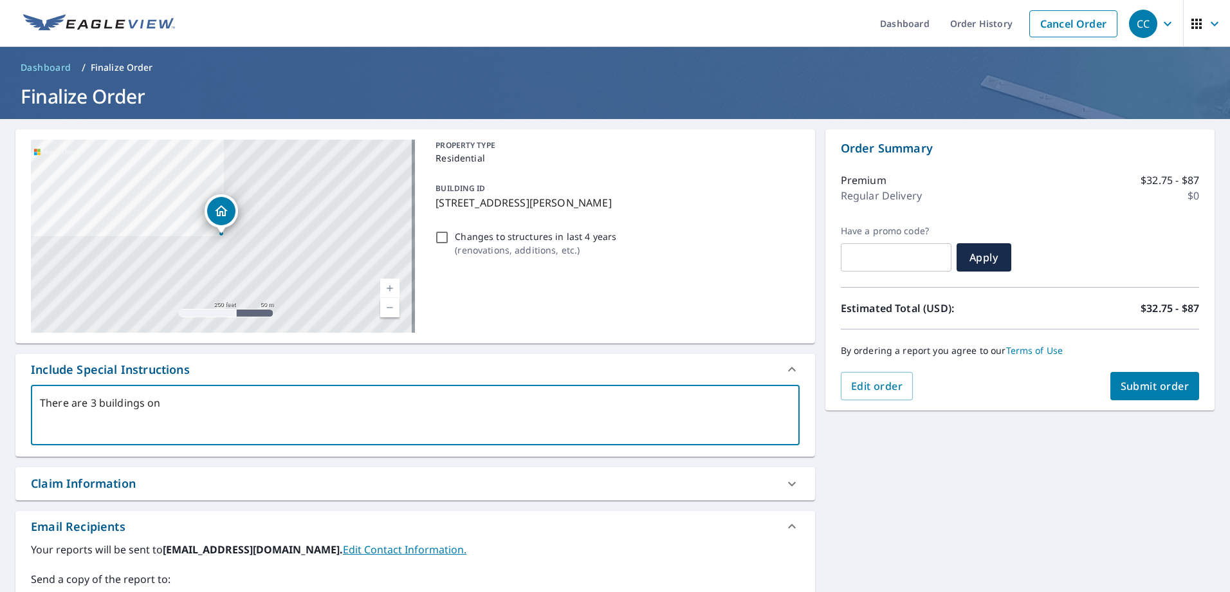
type textarea "There are 3 buildings on t"
type textarea "x"
type textarea "There are 3 buildings on th"
type textarea "x"
type textarea "There are 3 buildings on thi"
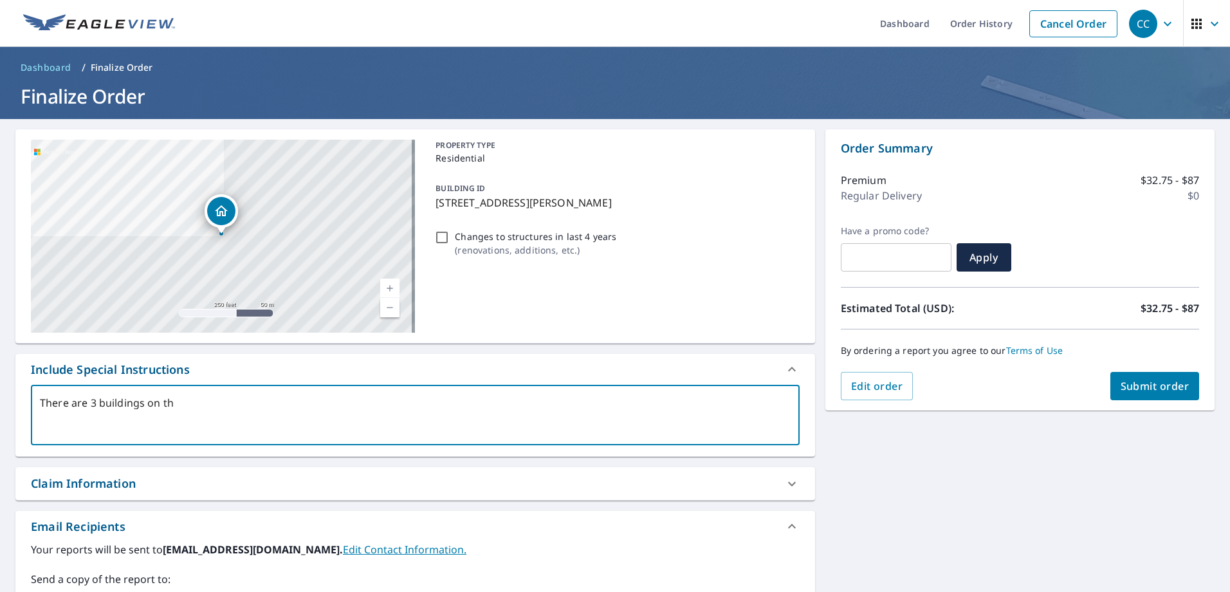
type textarea "x"
type textarea "There are 3 buildings on this"
type textarea "x"
type textarea "There are 3 buildings on this"
type textarea "x"
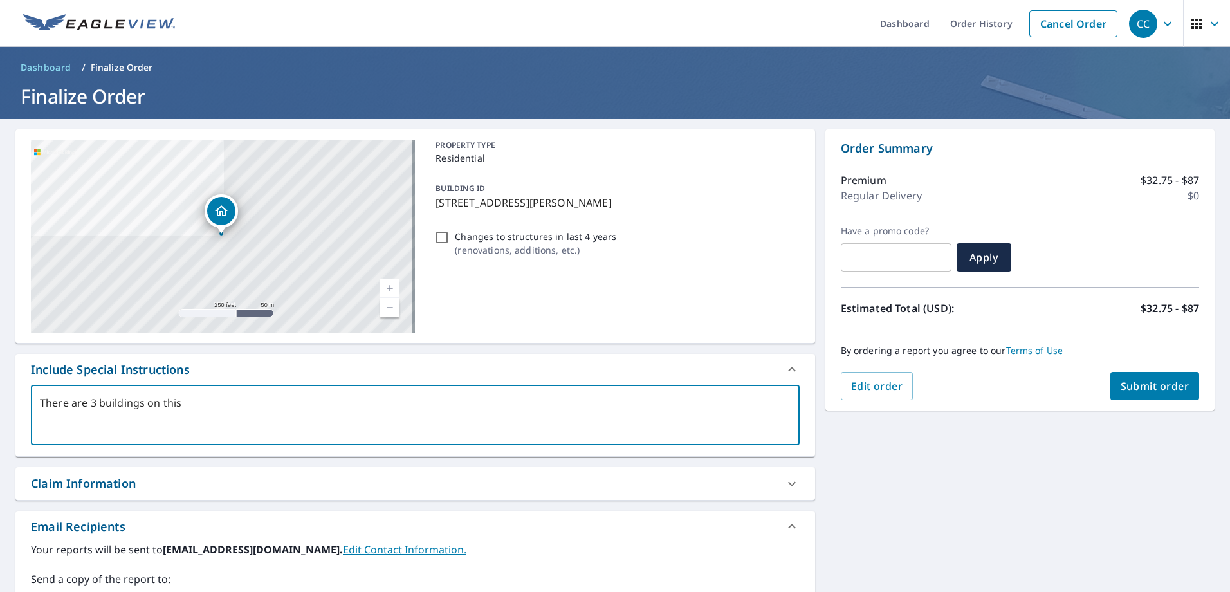
type textarea "There are 3 buildings on this p"
type textarea "x"
type textarea "There are 3 buildings on this pr"
type textarea "x"
type textarea "There are 3 buildings on this pro"
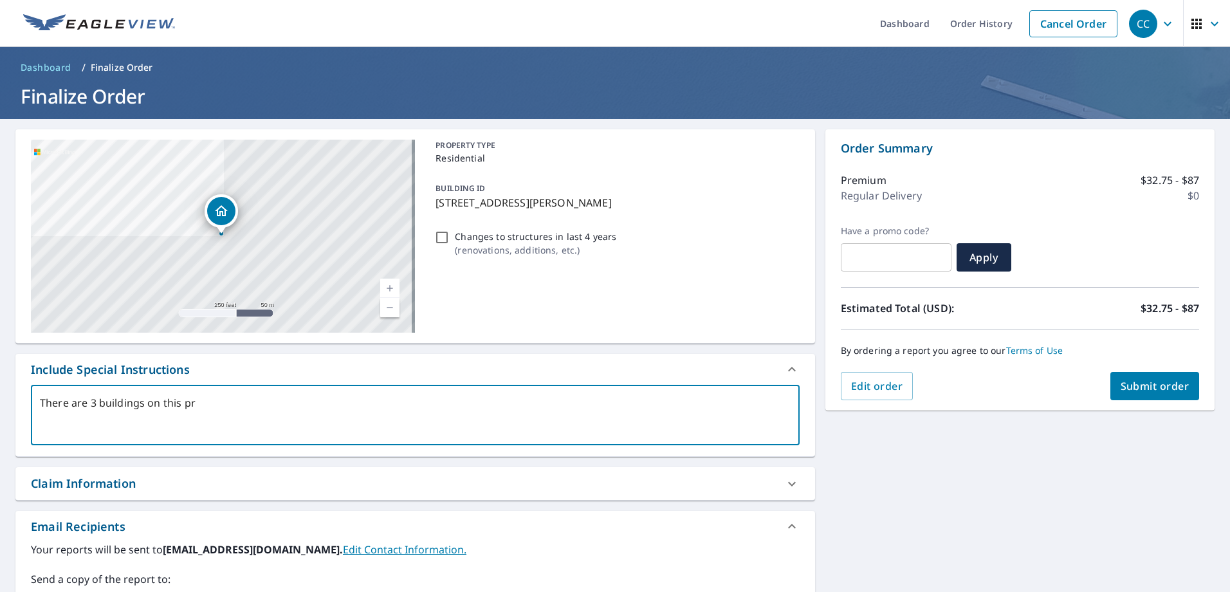
type textarea "x"
type textarea "There are 3 buildings on this prop"
type textarea "x"
type textarea "There are 3 buildings on this prope"
type textarea "x"
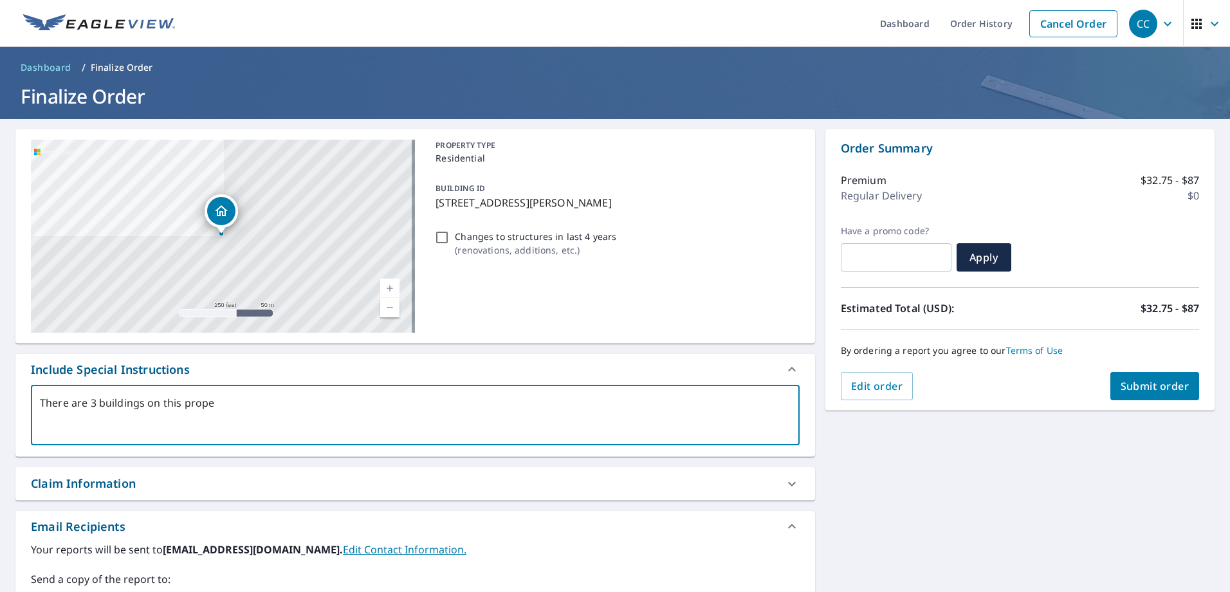
type textarea "There are 3 buildings on this propet"
type textarea "x"
type textarea "There are 3 buildings on this prope"
type textarea "x"
type textarea "There are 3 buildings on this propee"
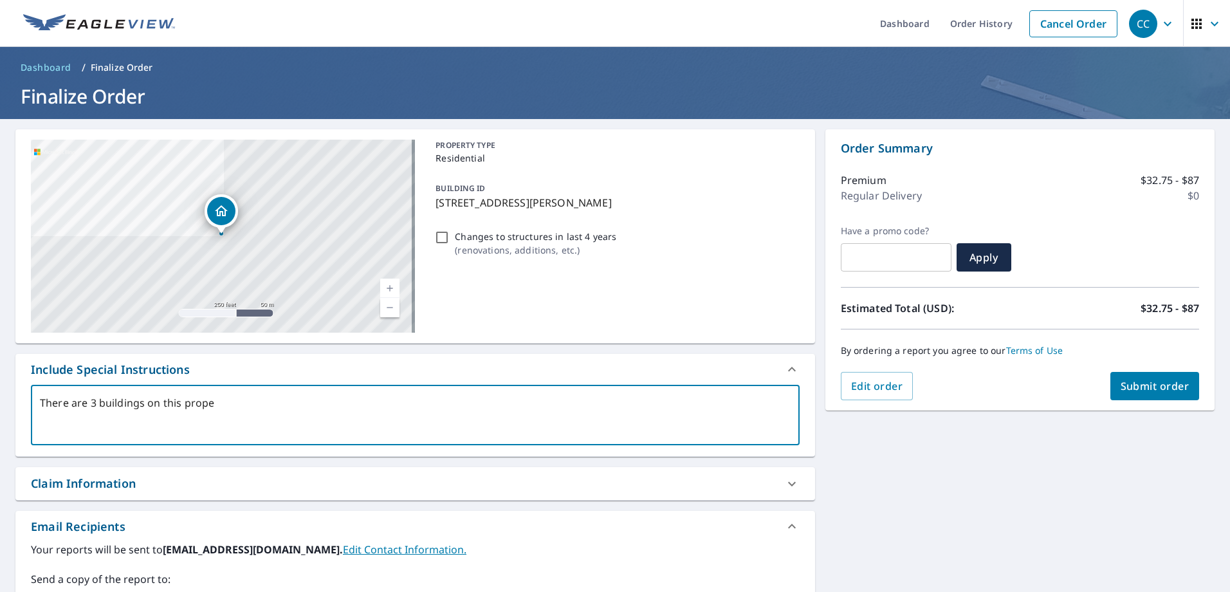
type textarea "x"
type textarea "There are 3 buildings on this propeer"
type textarea "x"
type textarea "There are 3 buildings on this propeery"
type textarea "x"
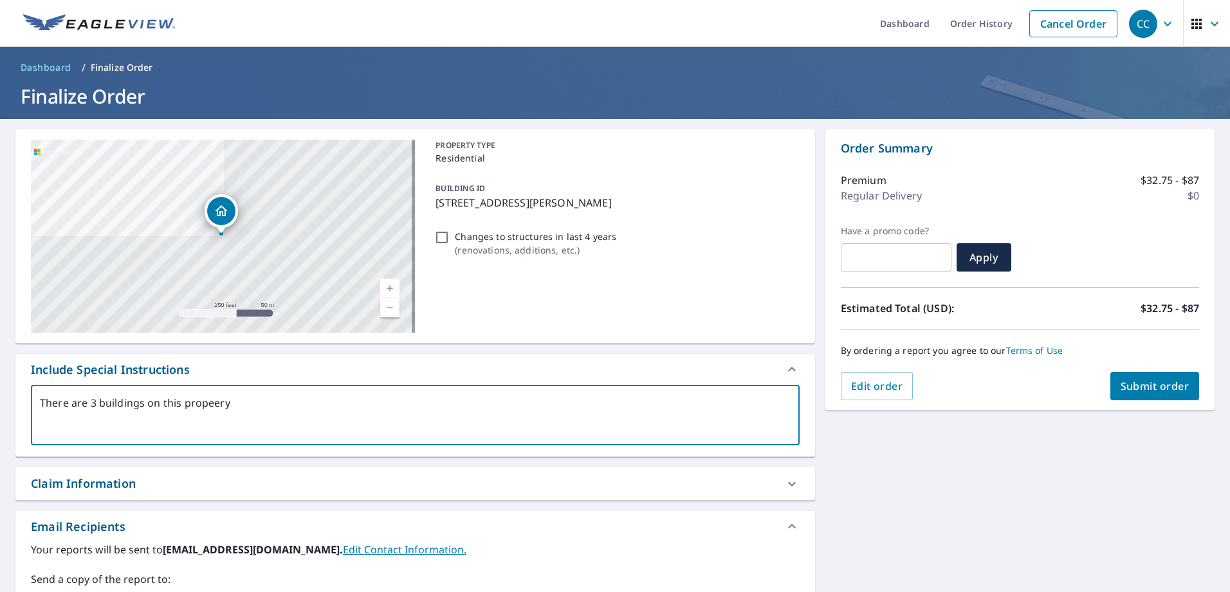
type textarea "There are 3 buildings on this propeer"
type textarea "x"
type textarea "There are 3 buildings on this propee"
type textarea "x"
type textarea "There are 3 buildings on this prope"
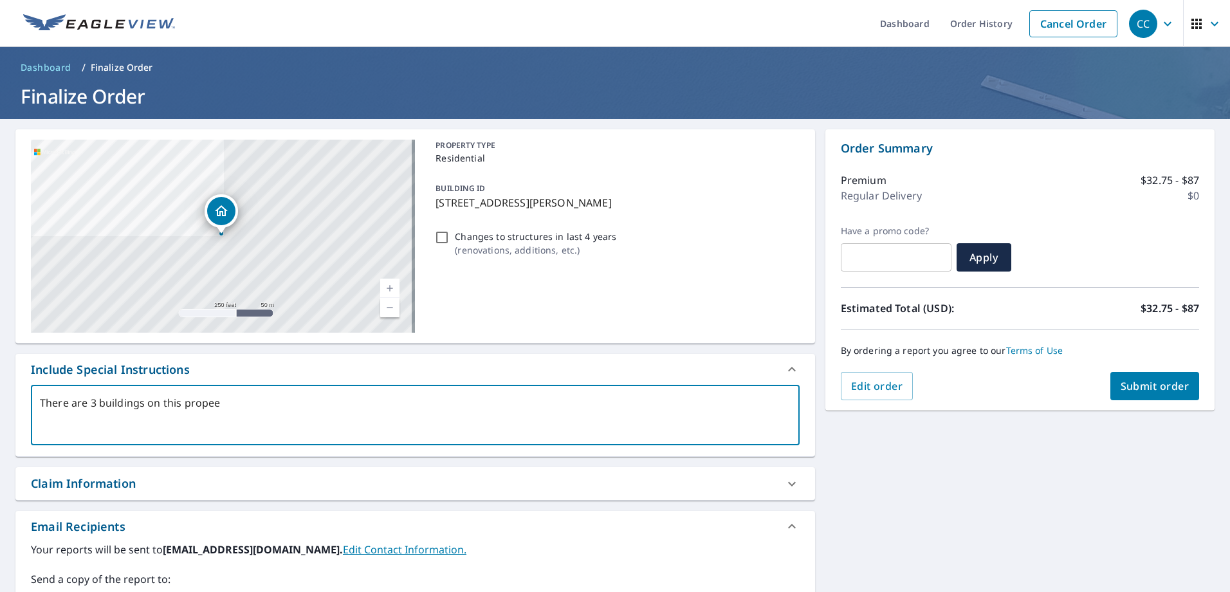
type textarea "x"
type textarea "There are 3 buildings on this proper"
type textarea "x"
type textarea "There are 3 buildings on this propert"
type textarea "x"
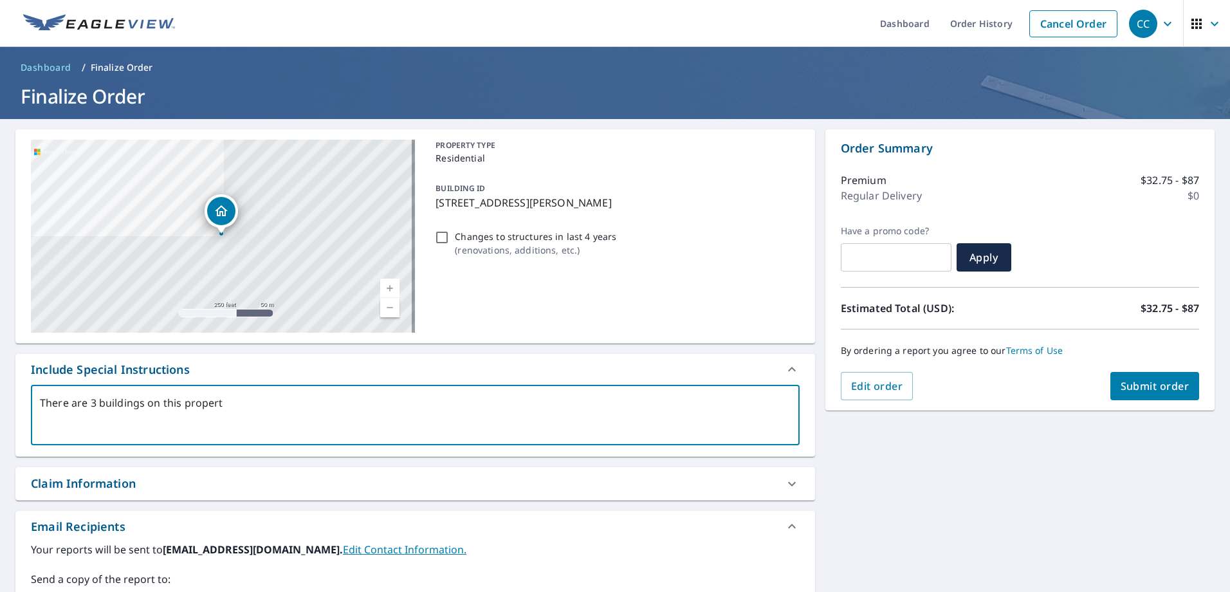
type textarea "There are 3 buildings on this property"
type textarea "x"
type textarea "There are 3 buildings on this property."
type textarea "x"
type textarea "There are 3 buildings on this property."
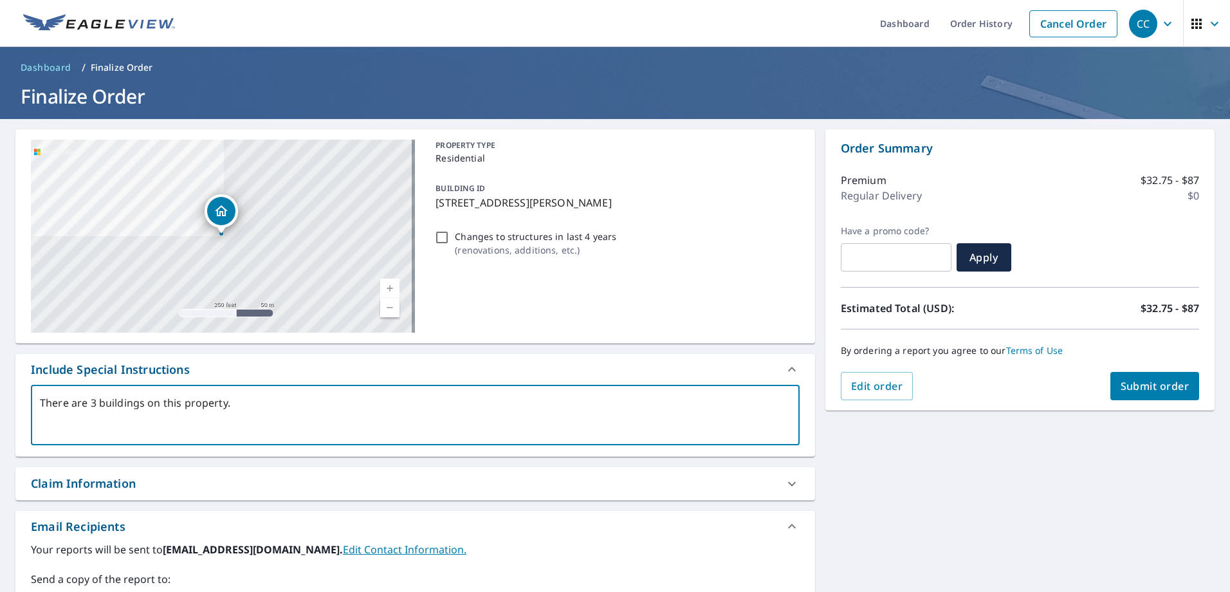
type textarea "x"
type textarea "There are 3 buildings on this property."
type textarea "x"
type textarea "There are 3 buildings on this property. O"
type textarea "x"
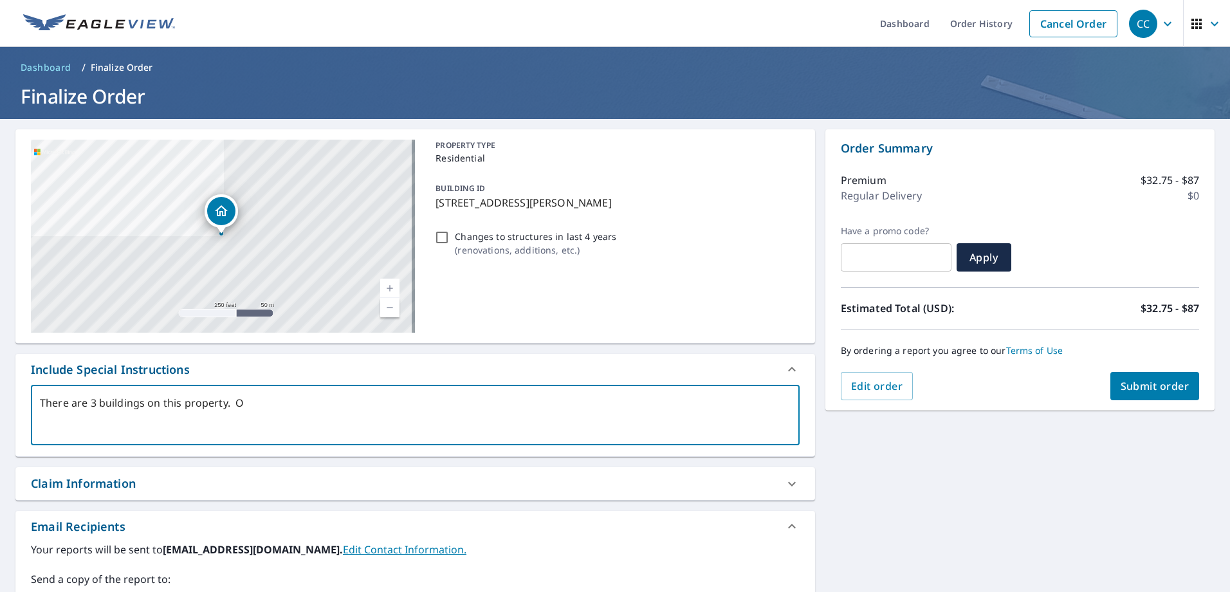
type textarea "There are 3 buildings on this property."
type textarea "x"
type textarea "There are 3 buildings on this property. I"
type textarea "x"
type textarea "There are 3 buildings on this property. I"
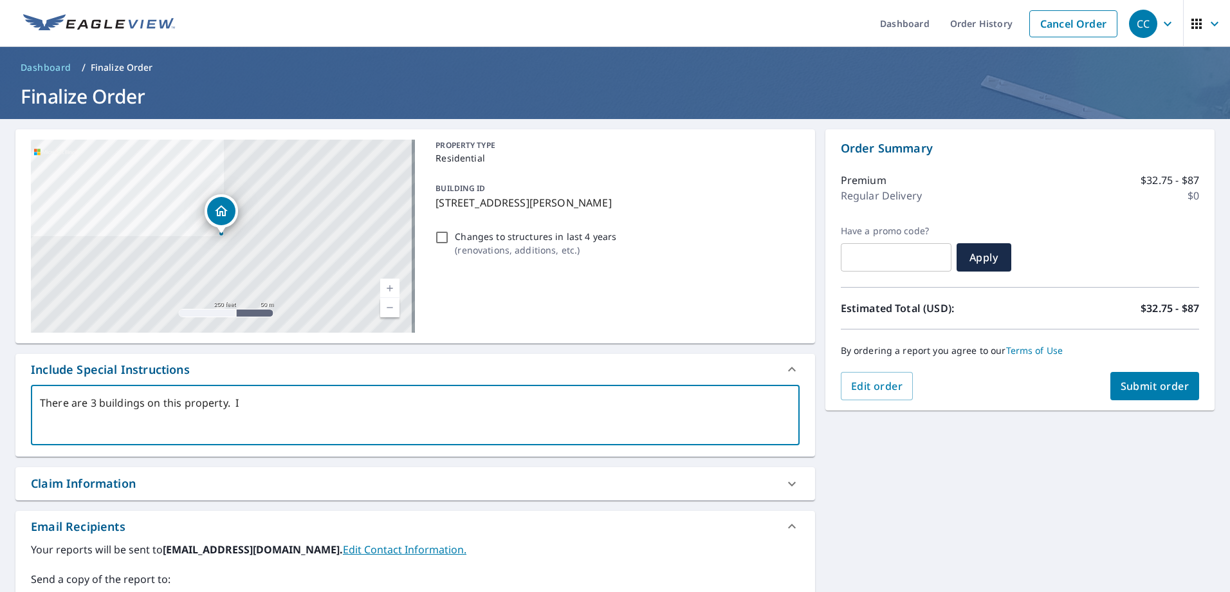
type textarea "x"
type textarea "There are 3 buildings on this property. I o"
type textarea "x"
type textarea "There are 3 buildings on this property. I on"
type textarea "x"
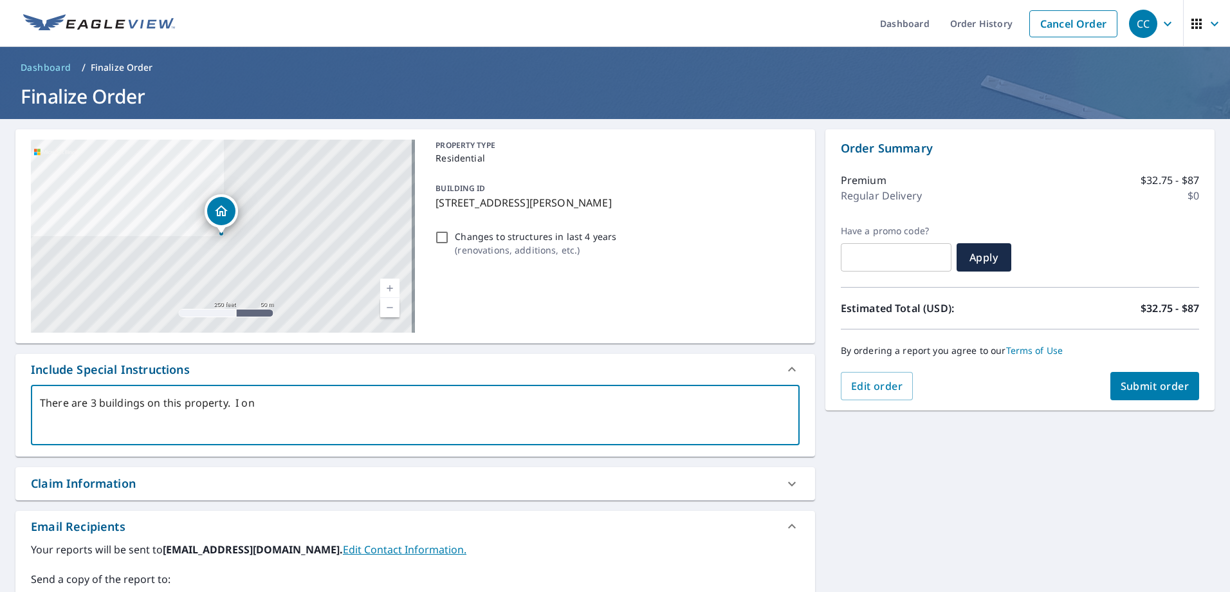
type textarea "There are 3 buildings on this property. I onl"
type textarea "x"
type textarea "There are 3 buildings on this property. I only"
type textarea "x"
type textarea "There are 3 buildings on this property. I only"
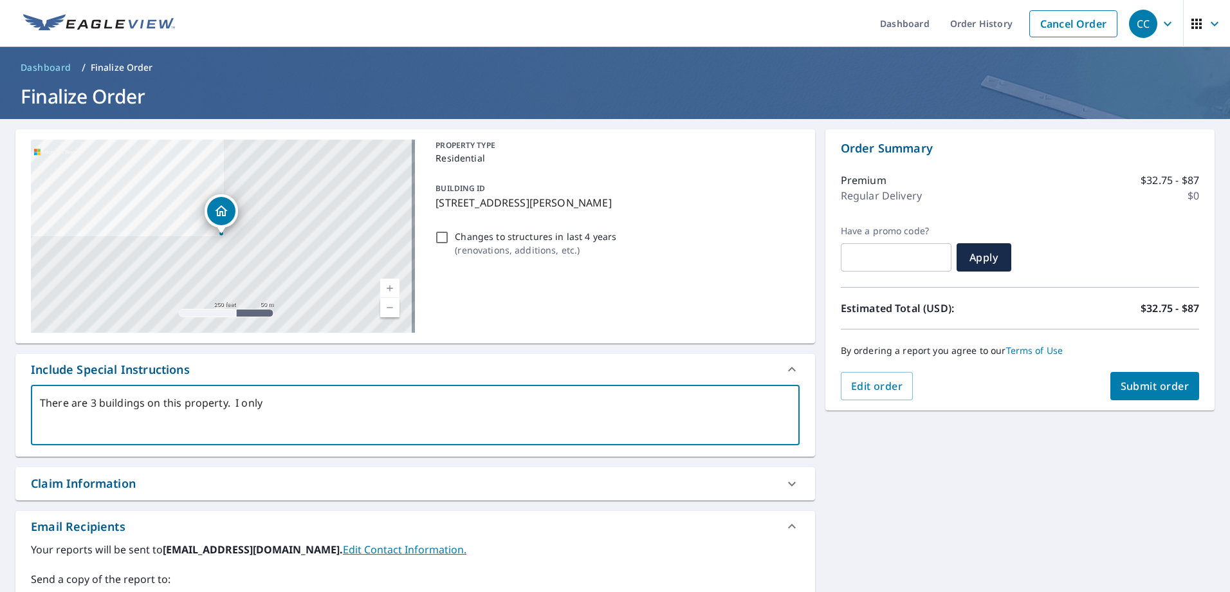
type textarea "x"
type textarea "There are 3 buildings on this property. I only w"
type textarea "x"
type textarea "There are 3 buildings on this property. I only wa"
type textarea "x"
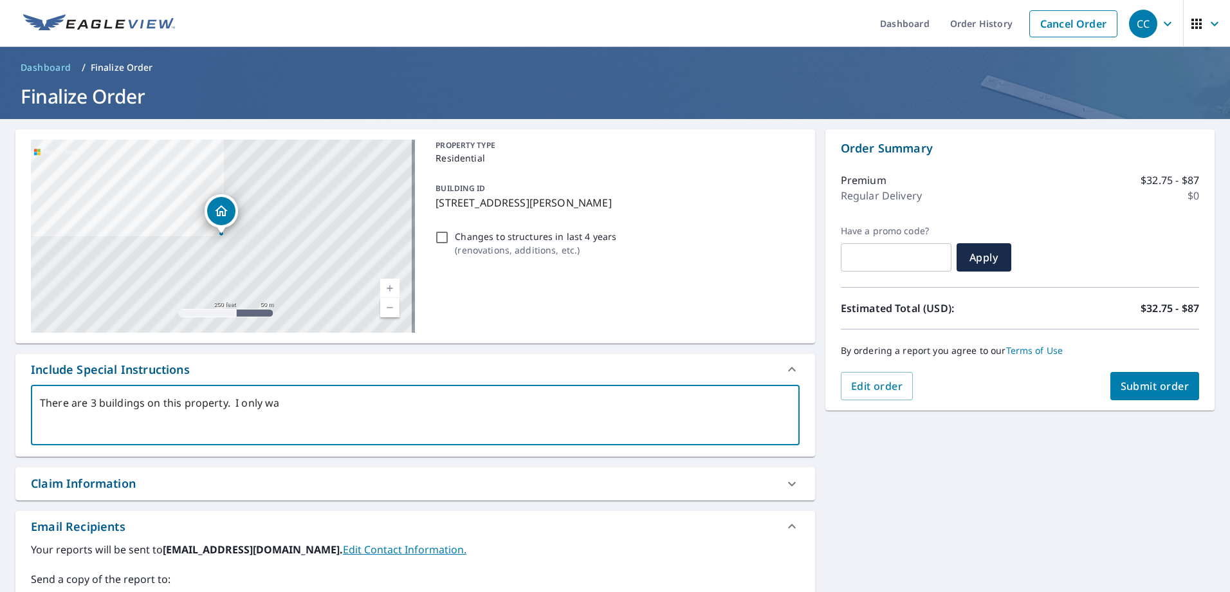
type textarea "There are 3 buildings on this property. I only wan"
type textarea "x"
type textarea "There are 3 buildings on this property. I only want"
type textarea "x"
type textarea "There are 3 buildings on this property. I only want"
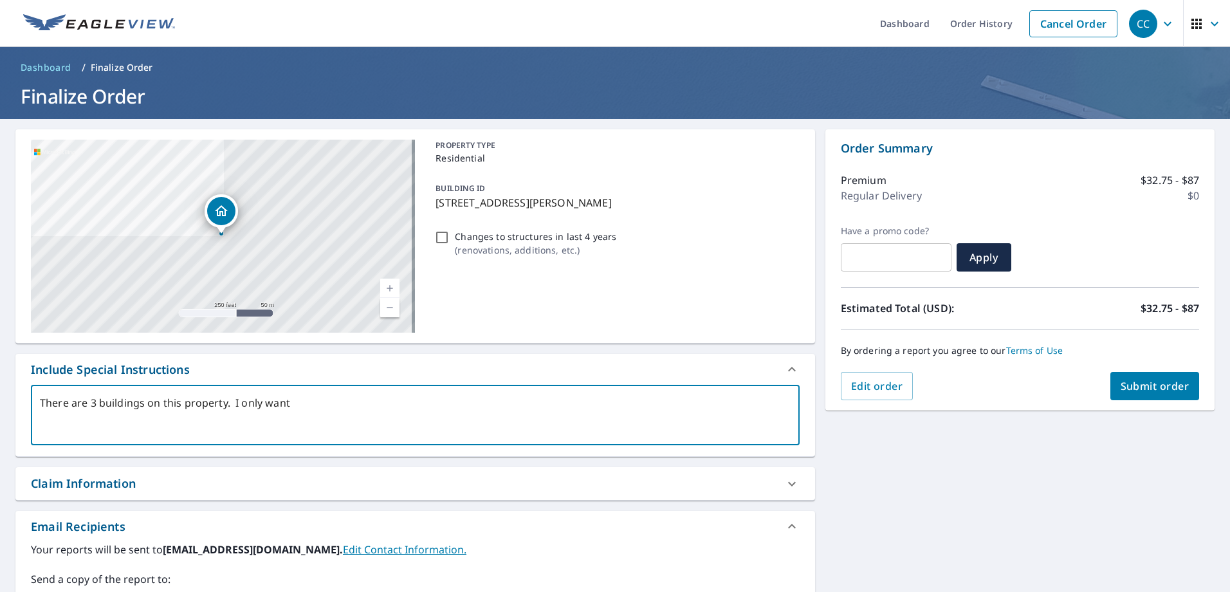
type textarea "x"
type textarea "There are 3 buildings on this property. I only want t"
type textarea "x"
type textarea "There are 3 buildings on this property. I only want th"
type textarea "x"
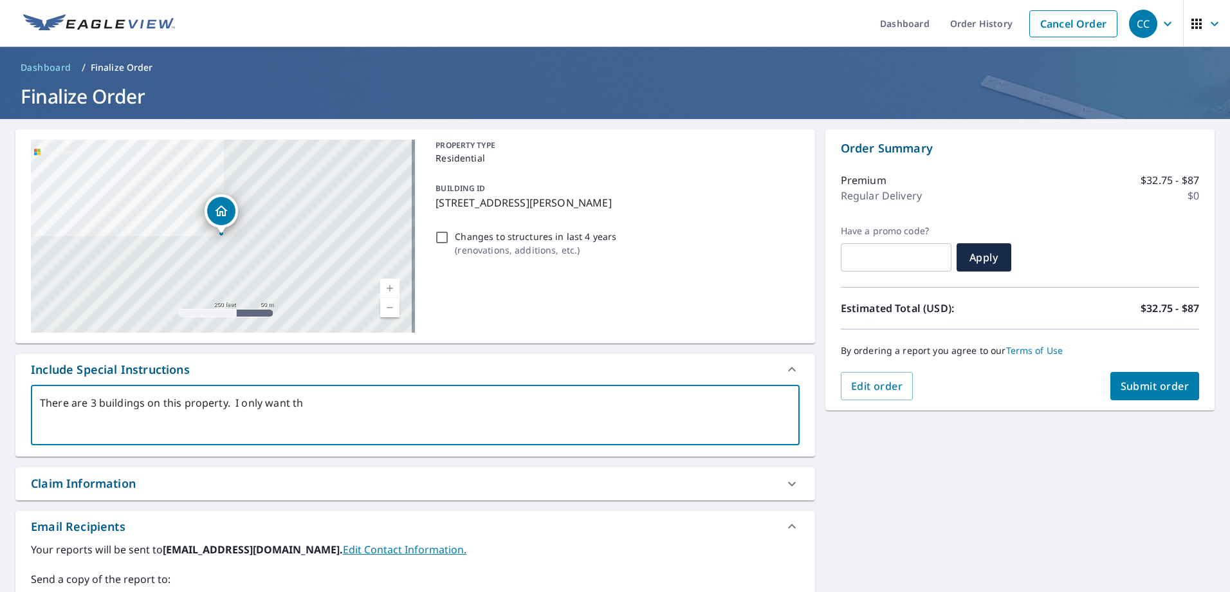
type textarea "There are 3 buildings on this property. I only want the"
type textarea "x"
type textarea "There are 3 buildings on this property. I only want the"
type textarea "x"
type textarea "There are 3 buildings on this property. I only want the r"
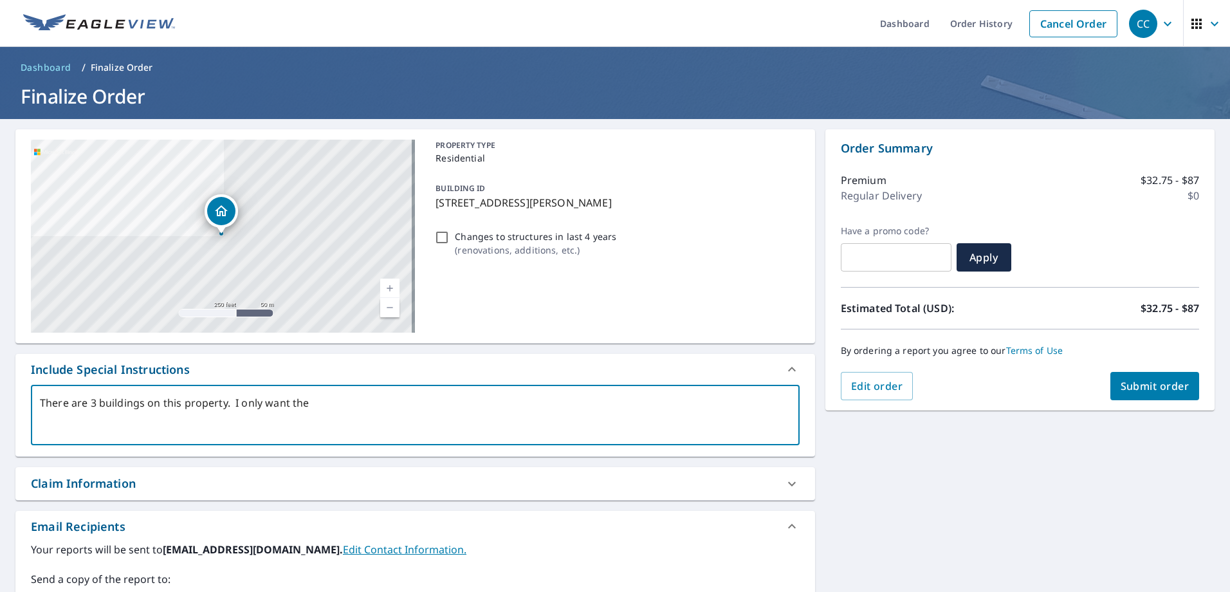
type textarea "x"
type textarea "There are 3 buildings on this property. I only want the re"
type textarea "x"
type textarea "There are 3 buildings on this property. I only want the rep"
type textarea "x"
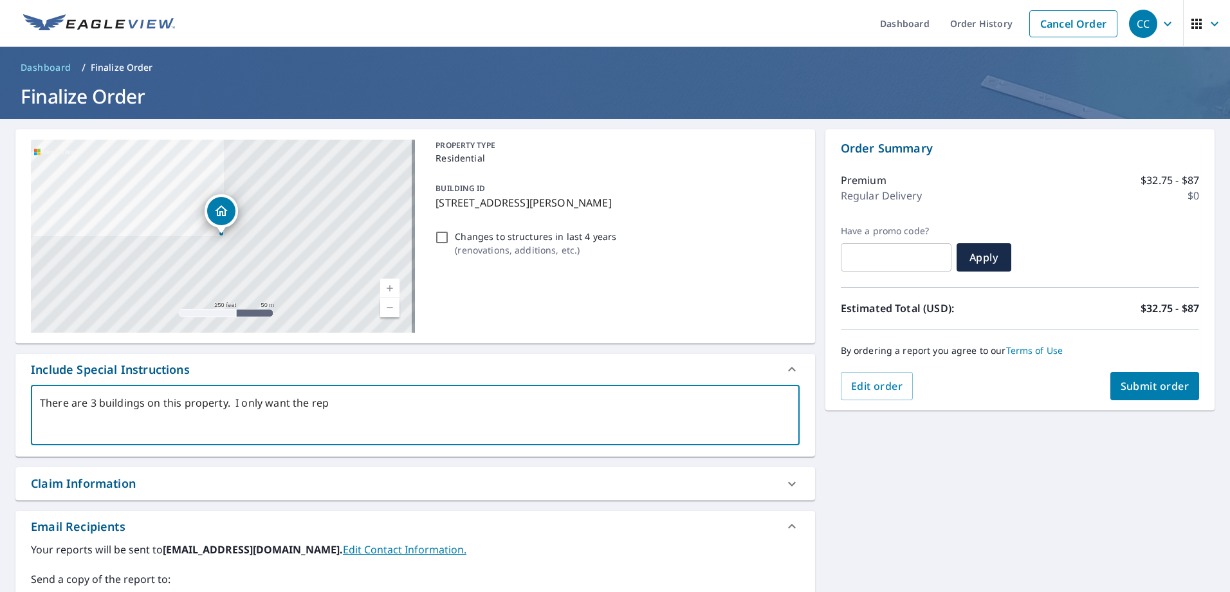
type textarea "There are 3 buildings on this property. I only want the repo"
type textarea "x"
type textarea "There are 3 buildings on this property. I only want the repor"
type textarea "x"
type textarea "There are 3 buildings on this property. I only want the report"
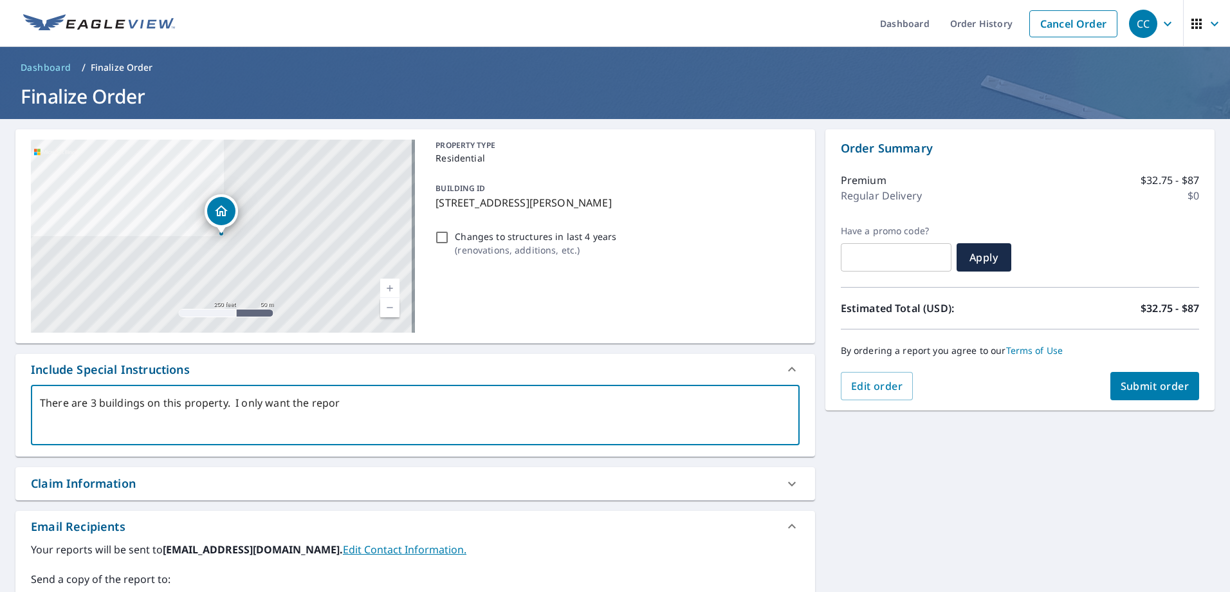
type textarea "x"
type textarea "There are 3 buildings on this property. I only want the report"
type textarea "x"
type textarea "There are 3 buildings on this property. I only want the report o"
type textarea "x"
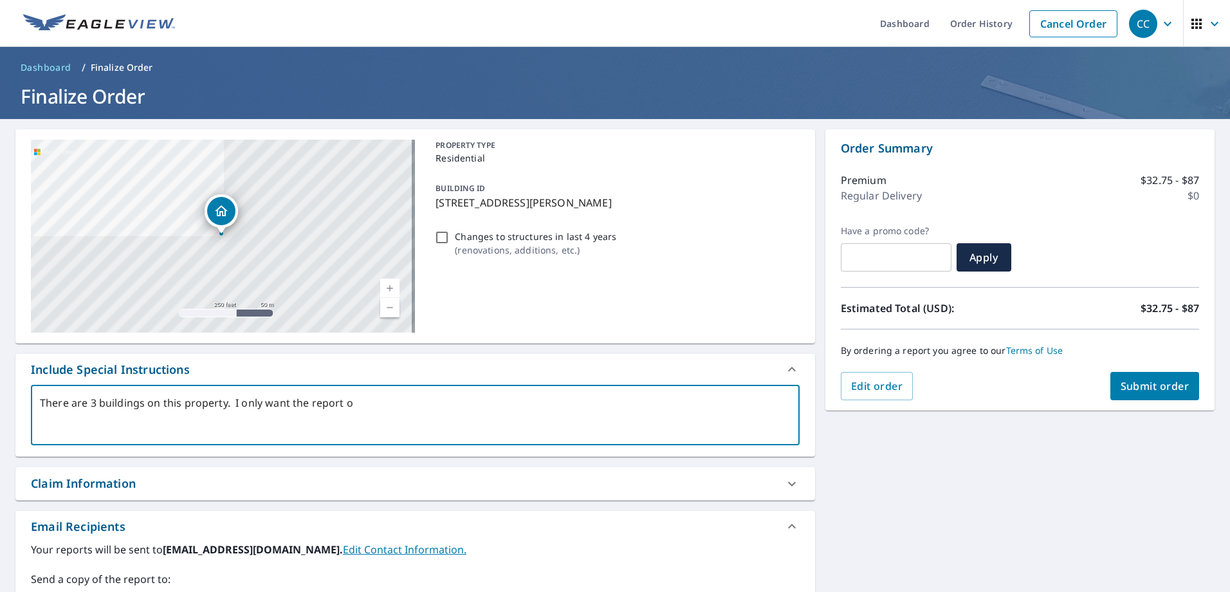
type textarea "There are 3 buildings on this property. I only want the report on"
type textarea "x"
type textarea "There are 3 buildings on this property. I only want the report on"
type textarea "x"
type textarea "There are 3 buildings on this property. I only want the report on t"
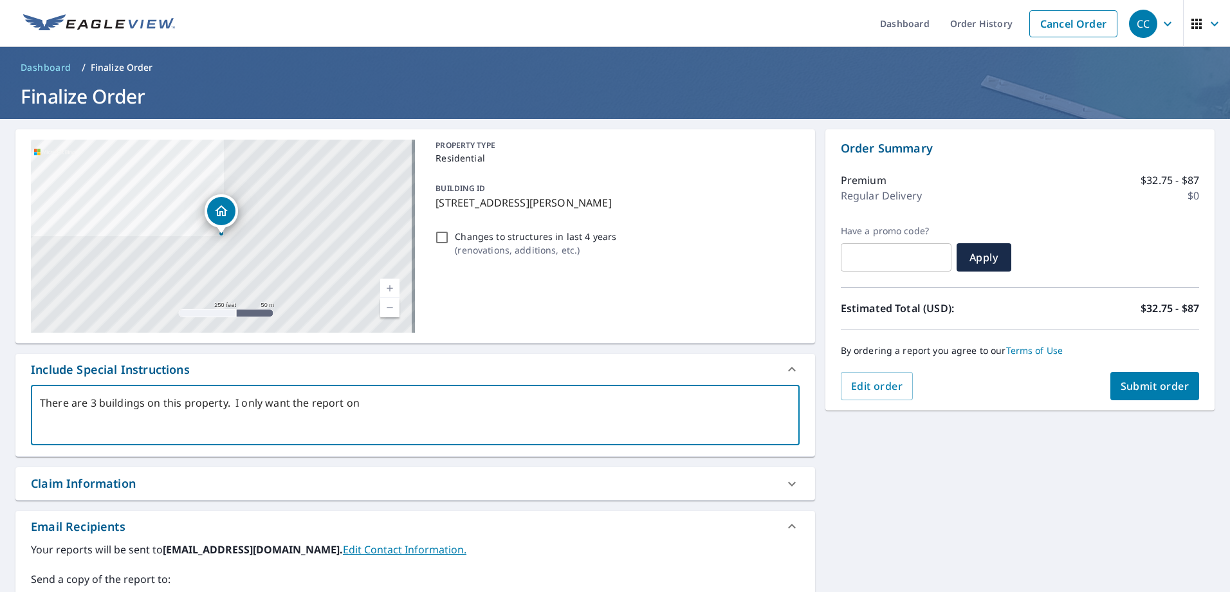
type textarea "x"
type textarea "There are 3 buildings on this property. I only want the report on th"
type textarea "x"
type textarea "There are 3 buildings on this property. I only want the report on the"
type textarea "x"
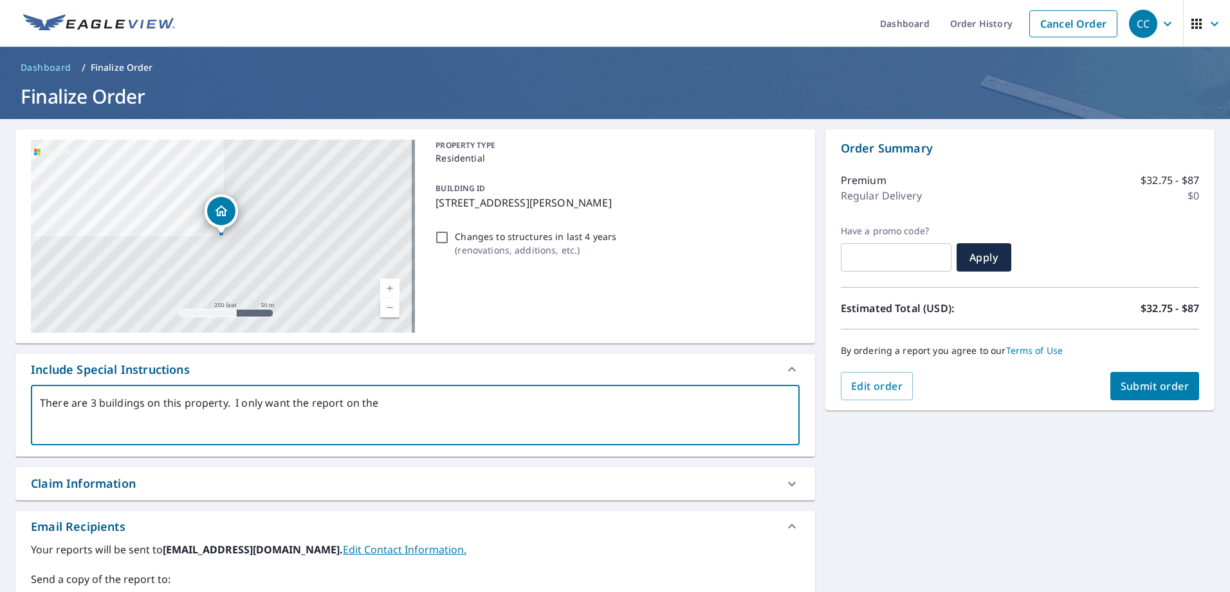
type textarea "There are 3 buildings on this property. I only want the report on the"
type textarea "x"
type textarea "There are 3 buildings on this property. I only want the report on the B"
type textarea "x"
type textarea "There are 3 buildings on this property. I only want the report on the Bu"
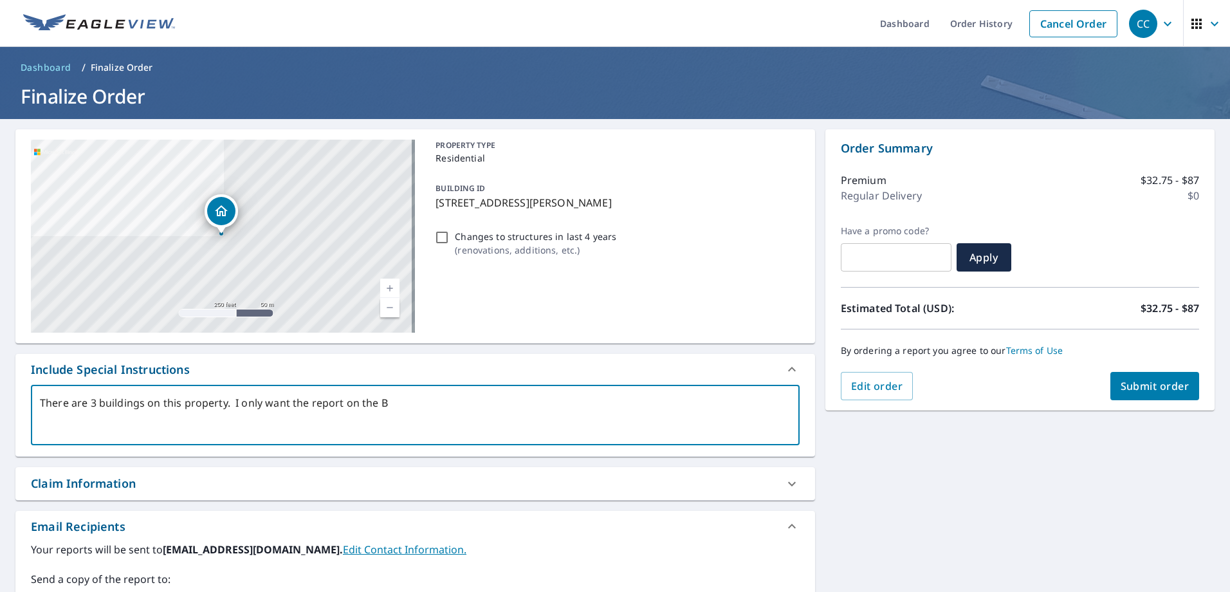
type textarea "x"
type textarea "There are 3 buildings on this property. I only want the report on the Bui"
type textarea "x"
type textarea "There are 3 buildings on this property. I only want the report on the Buil"
type textarea "x"
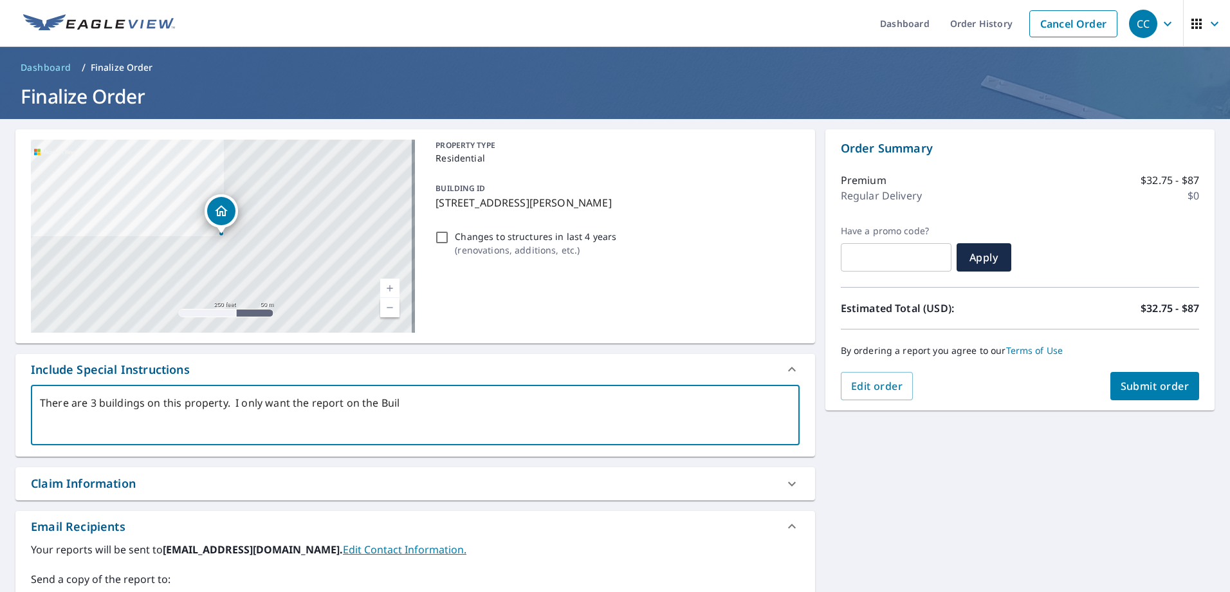
type textarea "There are 3 buildings on this property. I only want the report on the Build"
type textarea "x"
type textarea "There are 3 buildings on this property. I only want the report on the Buildi"
type textarea "x"
type textarea "There are 3 buildings on this property. I only want the report on the Buildin"
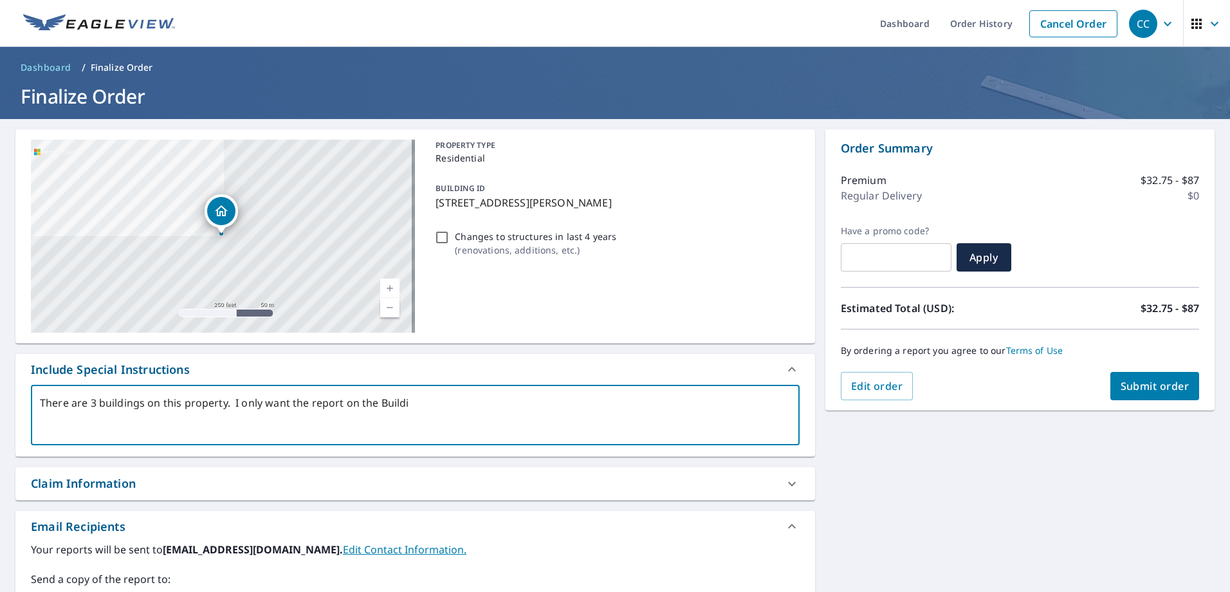
type textarea "x"
type textarea "There are 3 buildings on this property. I only want the report on the Building"
type textarea "x"
type textarea "There are 3 buildings on this property. I only want the report on the Building"
type textarea "x"
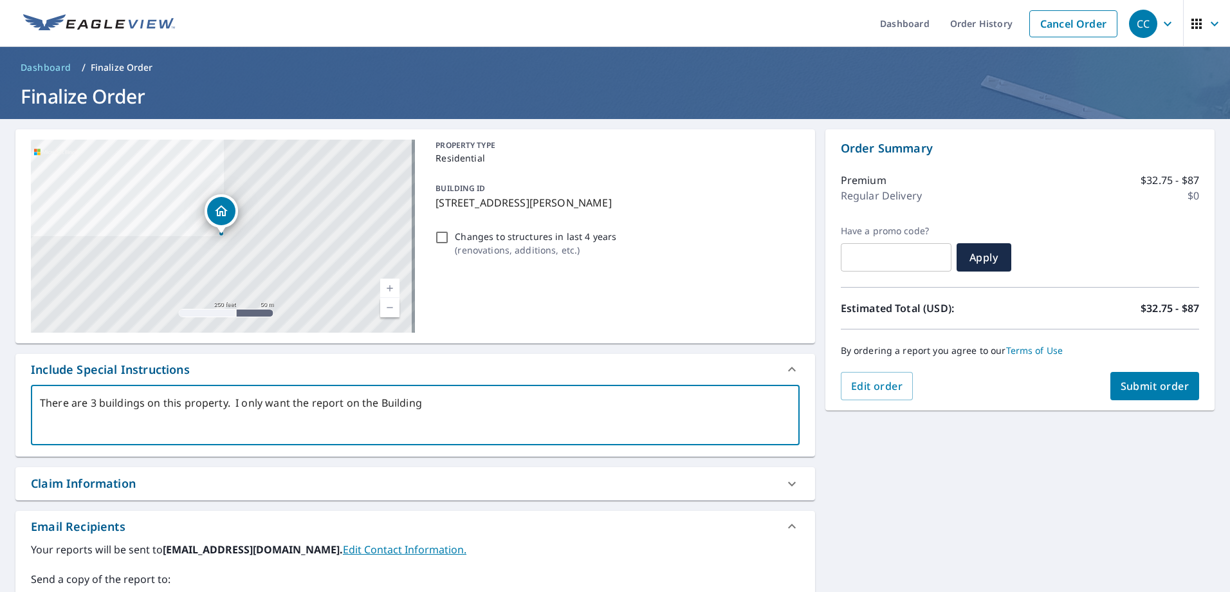
type textarea "There are 3 buildings on this property. I only want the report on the Building t"
type textarea "x"
type textarea "There are 3 buildings on this property. I only want the report on the Building …"
type textarea "x"
type textarea "There are 3 buildings on this property. I only want the report on the Building …"
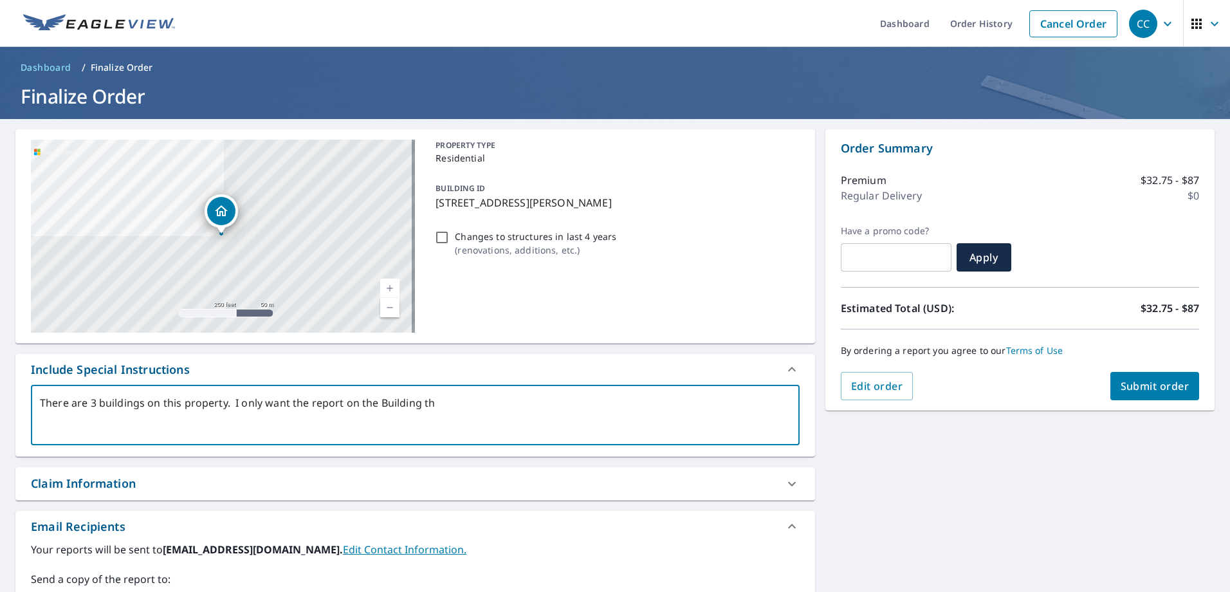
type textarea "x"
type textarea "There are 3 buildings on this property. I only want the report on the Building …"
type textarea "x"
type textarea "There are 3 buildings on this property. I only want the report on the Building …"
type textarea "x"
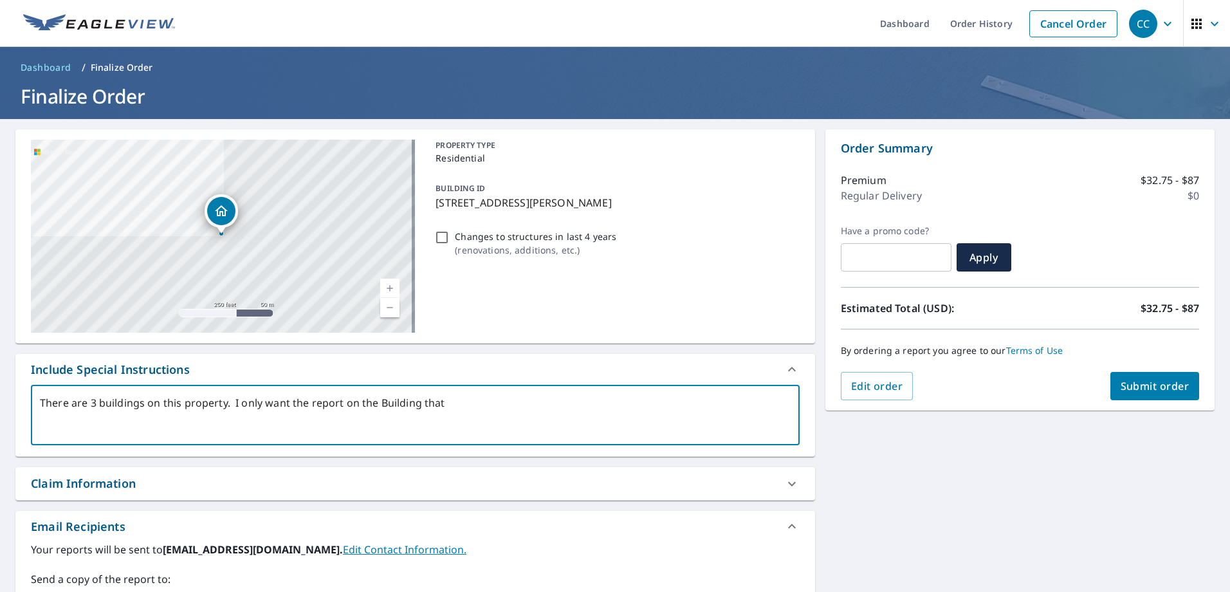
type textarea "There are 3 buildings on this property. I only want the report on the Building …"
type textarea "x"
type textarea "There are 3 buildings on this property. I only want the report on the Building …"
type textarea "x"
type textarea "There are 3 buildings on this property. I only want the report on the Building …"
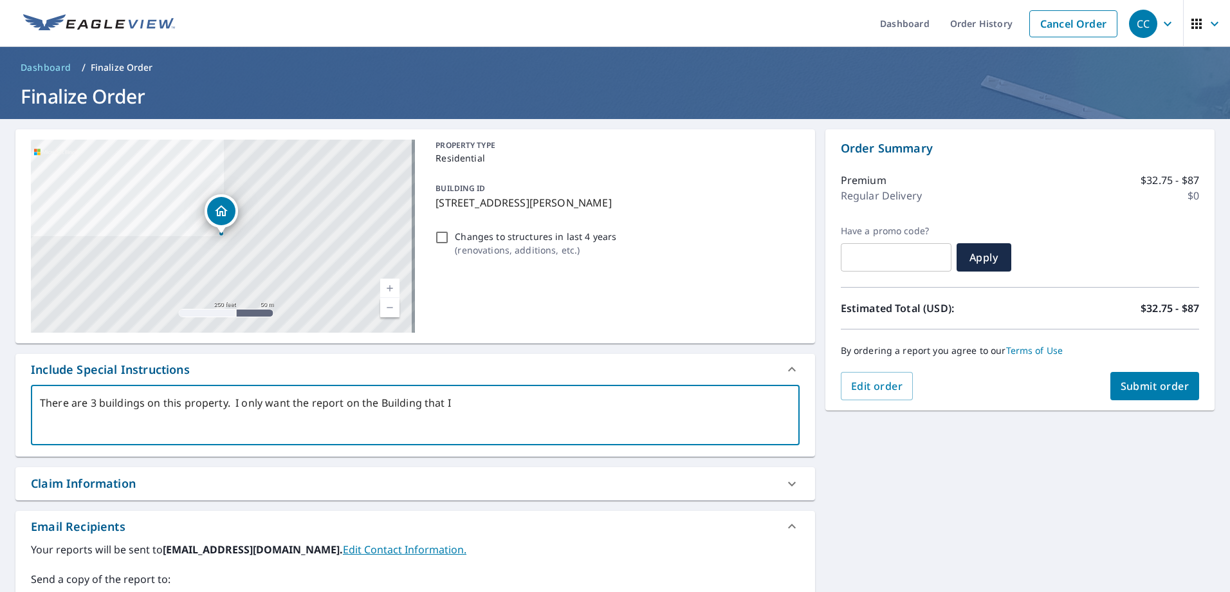
type textarea "x"
type textarea "There are 3 buildings on this property. I only want the report on the Building …"
type textarea "x"
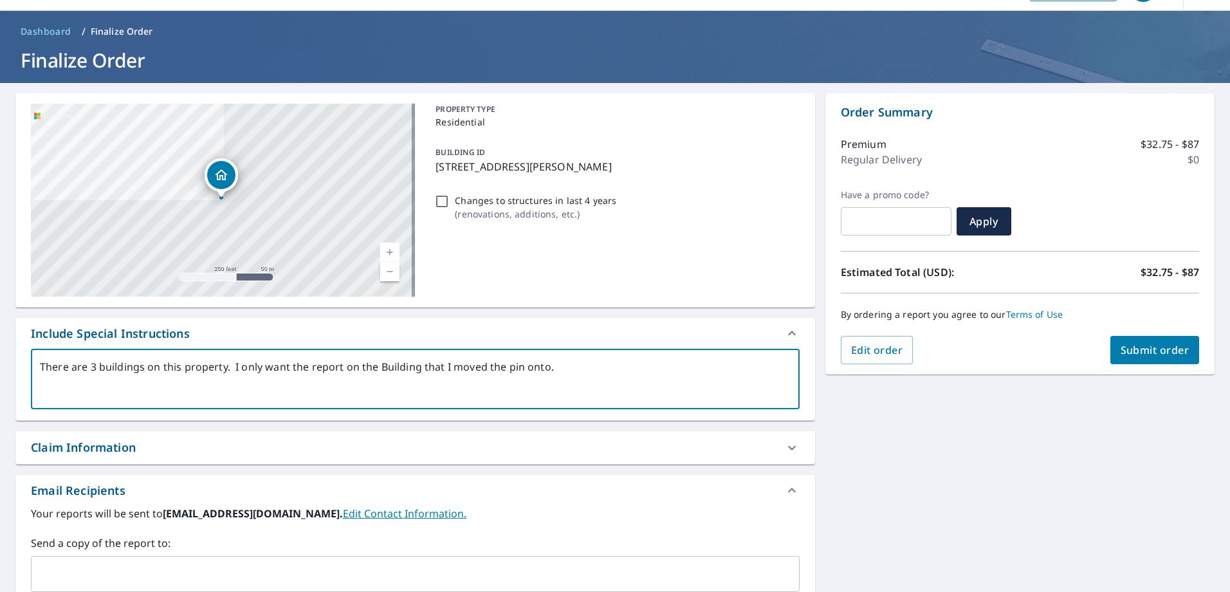
scroll to position [25, 0]
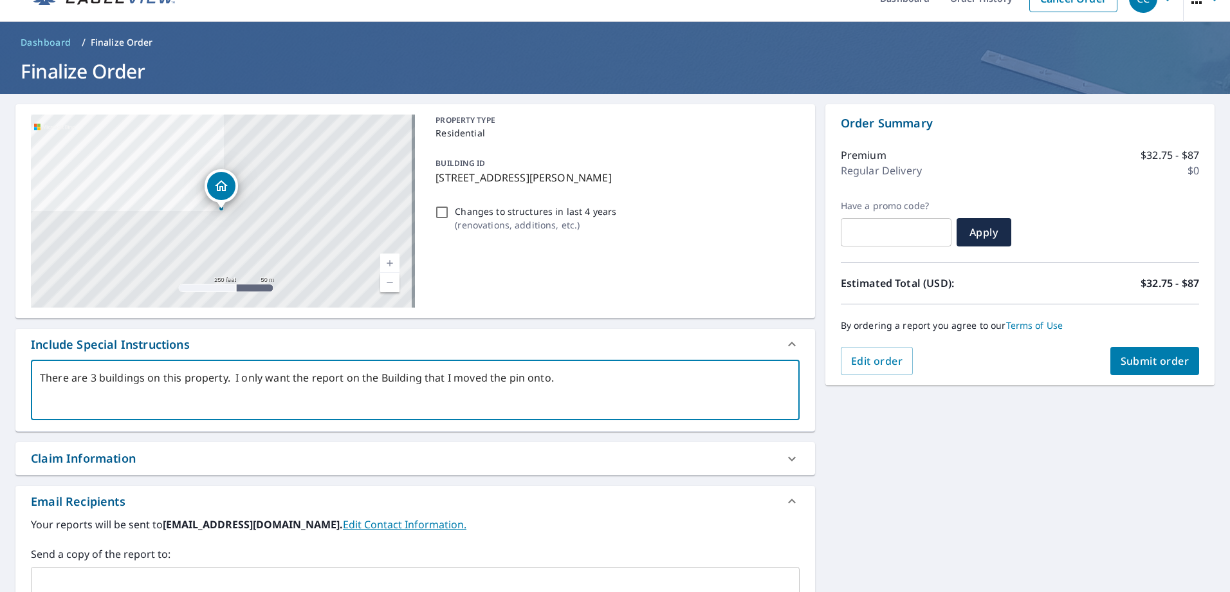
click at [565, 378] on textarea "There are 3 buildings on this property. I only want the report on the Building …" at bounding box center [415, 390] width 751 height 37
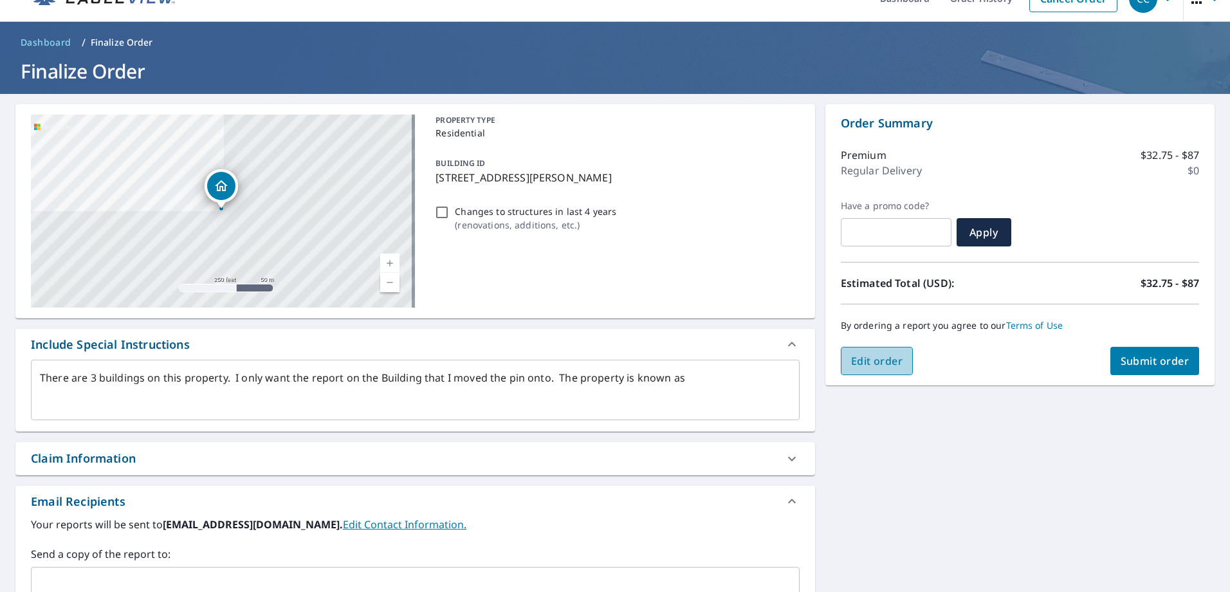
click at [868, 362] on span "Edit order" at bounding box center [877, 361] width 52 height 14
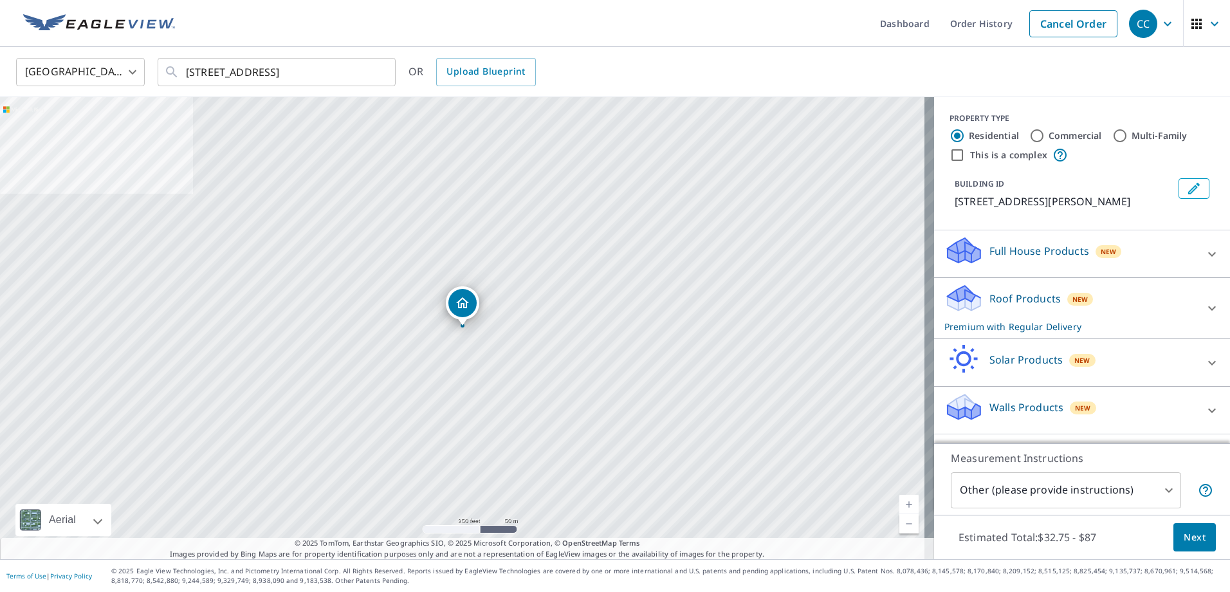
click at [1186, 190] on icon "Edit building 1" at bounding box center [1193, 188] width 15 height 15
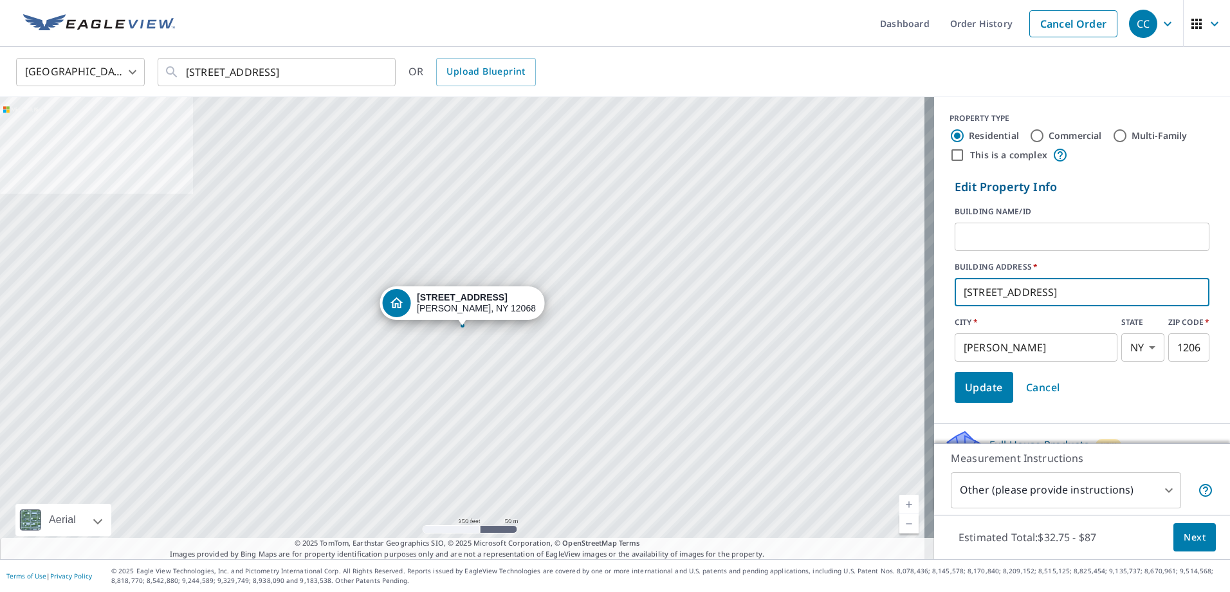
click at [976, 290] on input "2621 State Highway 30a" at bounding box center [1082, 292] width 255 height 36
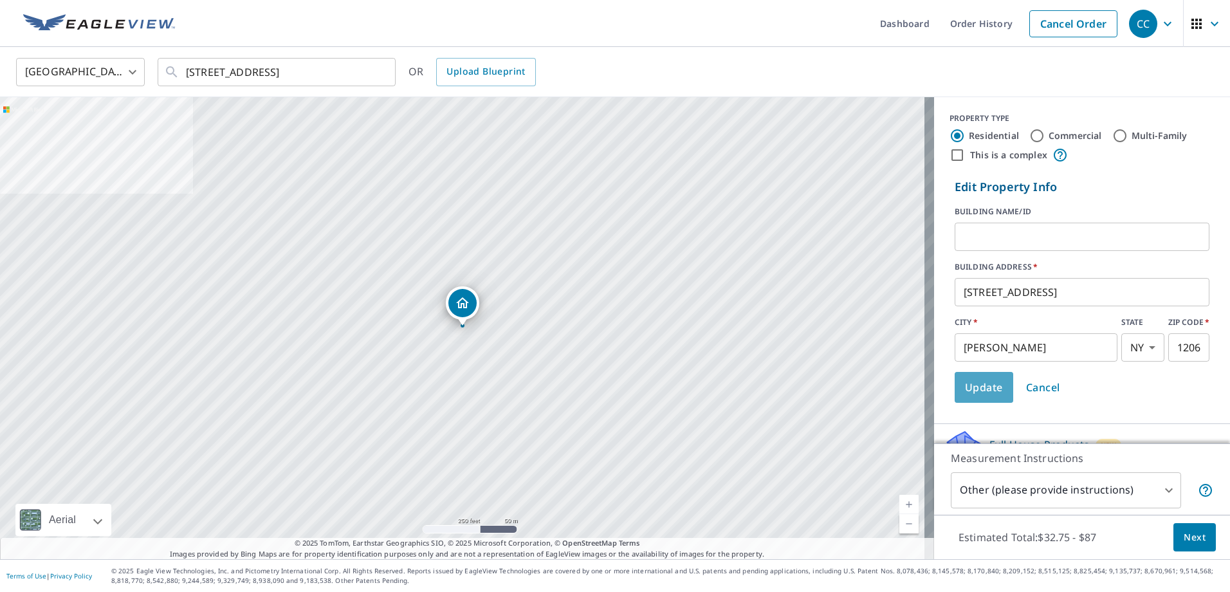
click at [967, 386] on span "Update" at bounding box center [984, 387] width 38 height 18
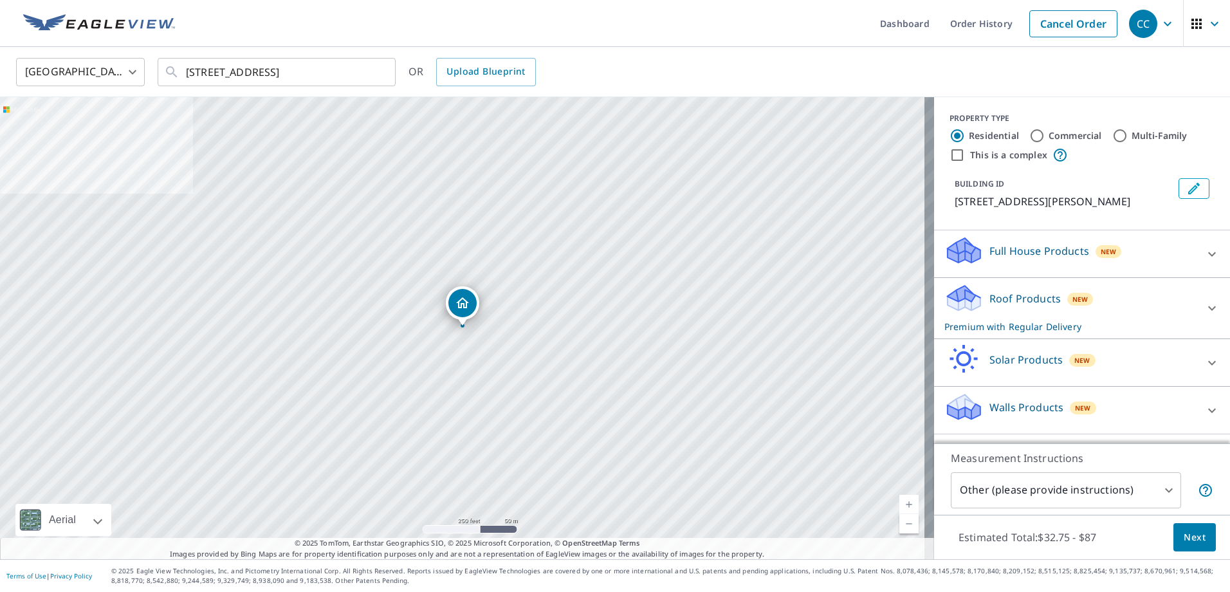
click at [1184, 540] on span "Next" at bounding box center [1195, 537] width 22 height 16
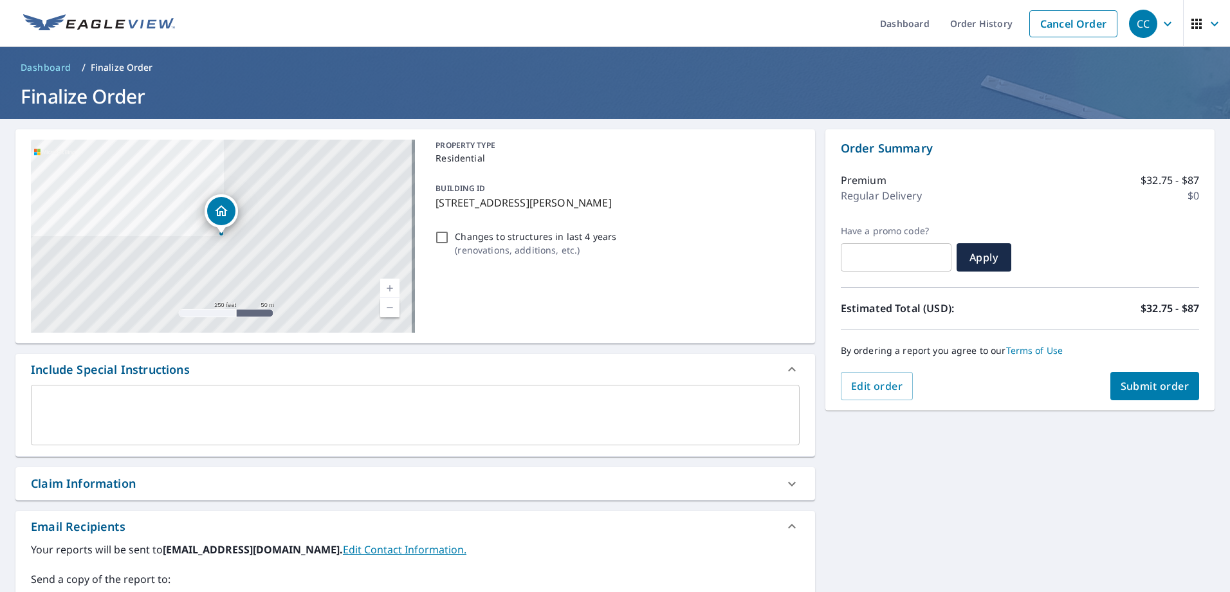
drag, startPoint x: 127, startPoint y: 396, endPoint x: 474, endPoint y: 435, distance: 348.9
click at [142, 399] on textarea at bounding box center [415, 415] width 751 height 37
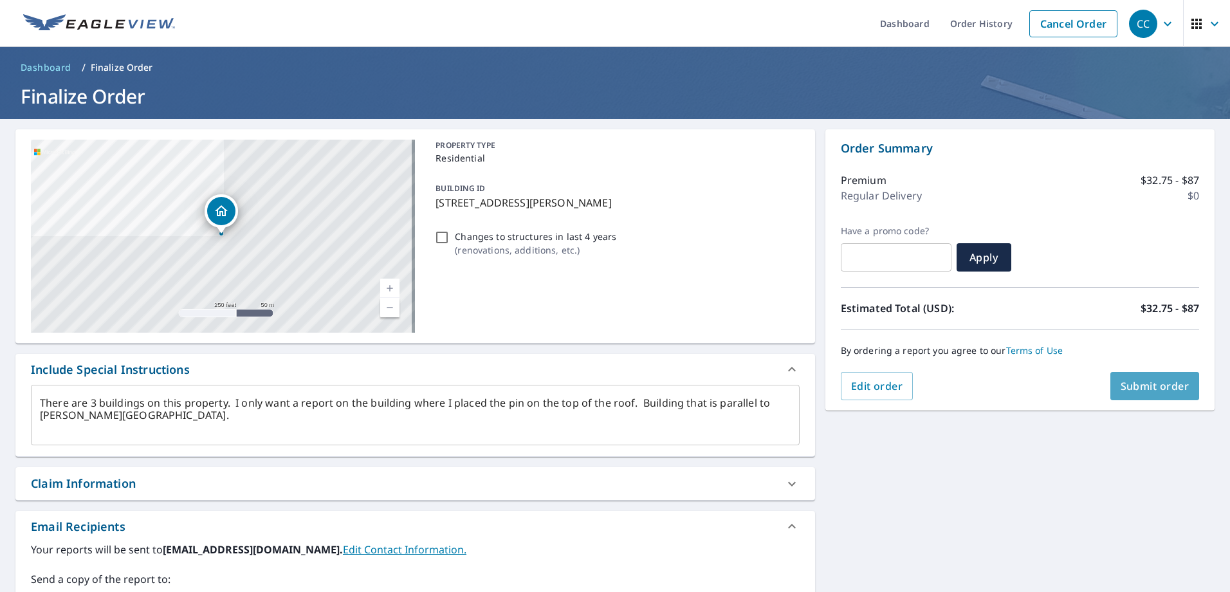
click at [1141, 383] on span "Submit order" at bounding box center [1155, 386] width 69 height 14
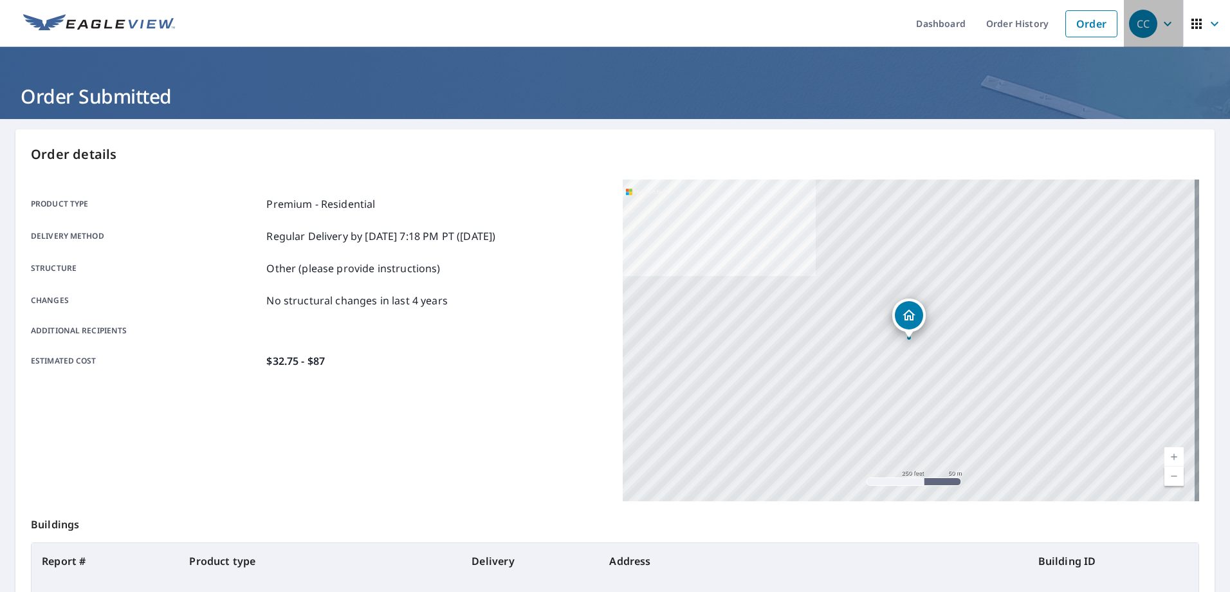
click at [1160, 27] on icon "button" at bounding box center [1167, 23] width 15 height 15
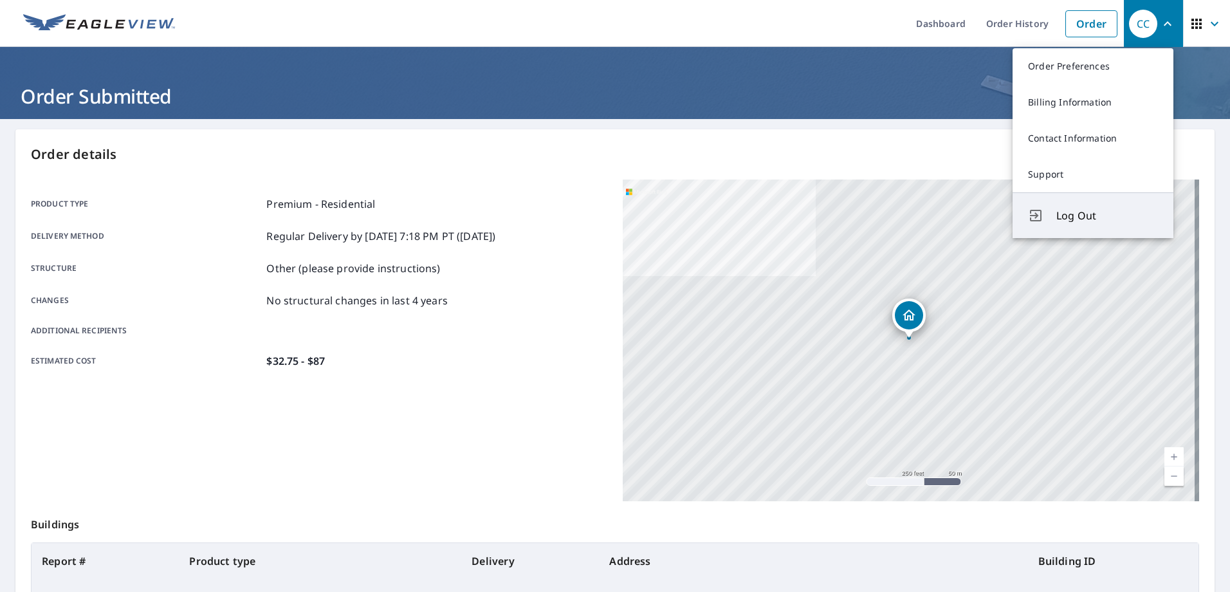
click at [1063, 215] on span "Log Out" at bounding box center [1107, 215] width 102 height 15
